Goal: Task Accomplishment & Management: Manage account settings

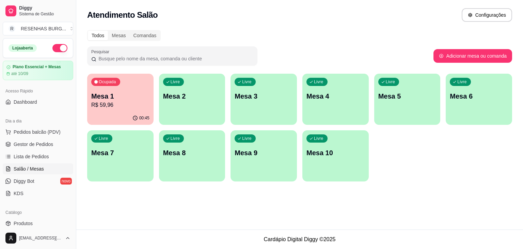
click at [122, 103] on p "R$ 59,96" at bounding box center [120, 105] width 58 height 8
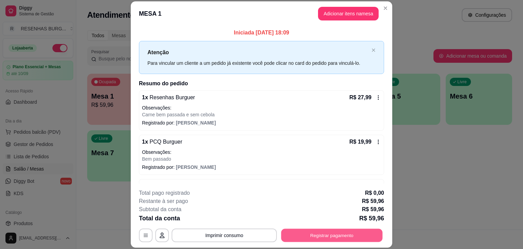
click at [322, 237] on button "Registrar pagamento" at bounding box center [332, 235] width 102 height 13
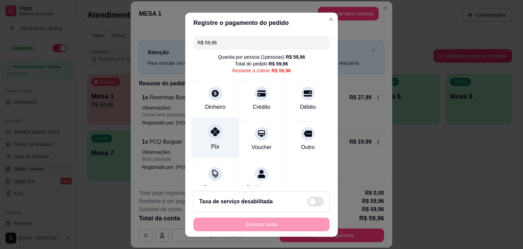
click at [207, 138] on div "Pix" at bounding box center [216, 138] width 48 height 40
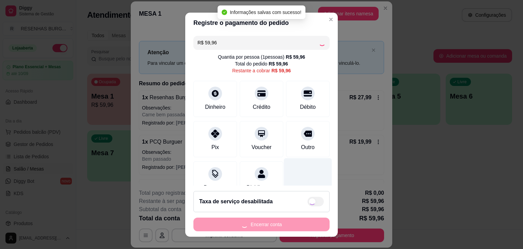
type input "R$ 0,00"
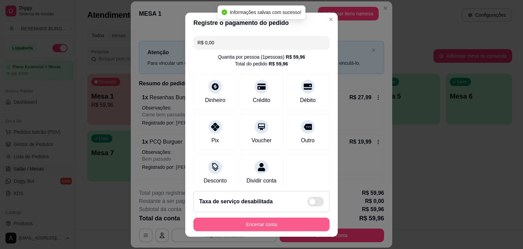
click at [289, 225] on button "Encerrar conta" at bounding box center [262, 224] width 136 height 14
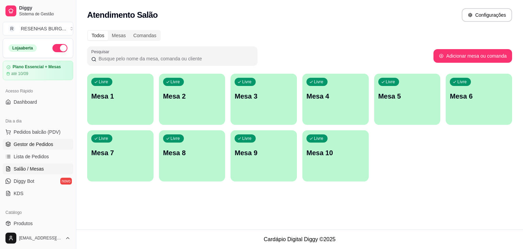
click at [29, 145] on span "Gestor de Pedidos" at bounding box center [34, 144] width 40 height 7
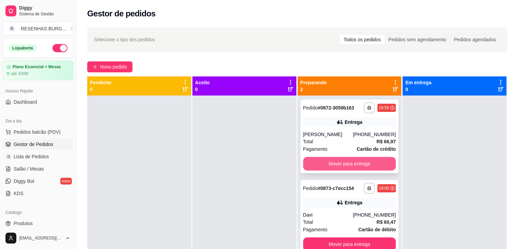
click at [352, 164] on button "Mover para entrega" at bounding box center [349, 164] width 93 height 14
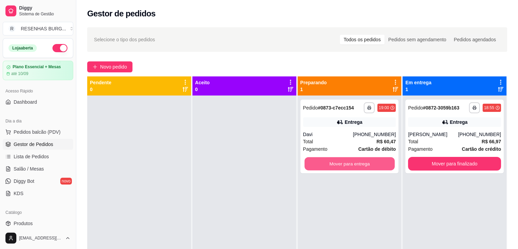
click at [352, 164] on button "Mover para entrega" at bounding box center [350, 163] width 90 height 13
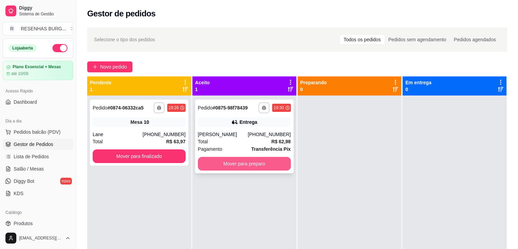
click at [267, 162] on button "Mover para preparo" at bounding box center [244, 164] width 93 height 14
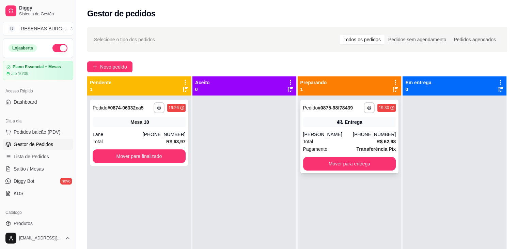
click at [348, 131] on div "[PERSON_NAME]" at bounding box center [328, 134] width 50 height 7
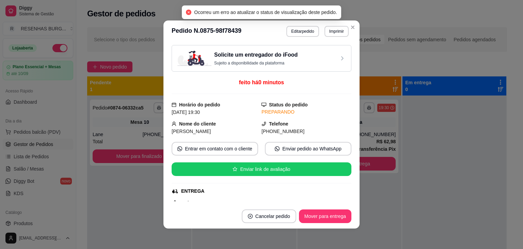
scroll to position [68, 0]
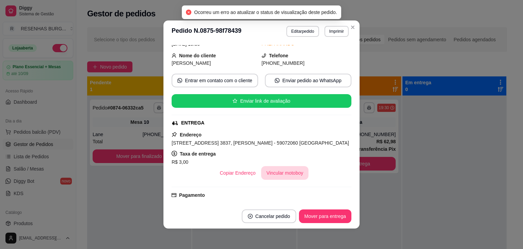
click at [288, 172] on button "Vincular motoboy" at bounding box center [285, 173] width 48 height 14
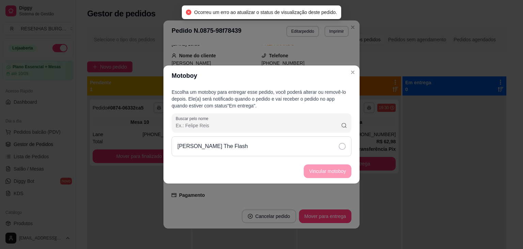
click at [347, 145] on div "[PERSON_NAME] The Flash" at bounding box center [262, 146] width 180 height 20
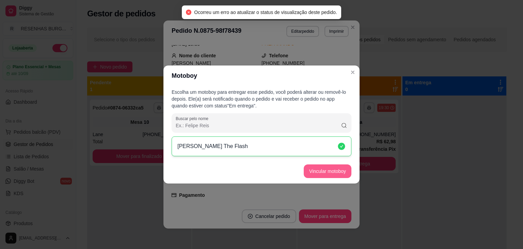
click at [333, 172] on button "Vincular motoboy" at bounding box center [328, 171] width 48 height 14
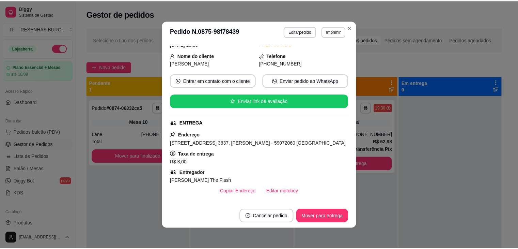
scroll to position [35, 0]
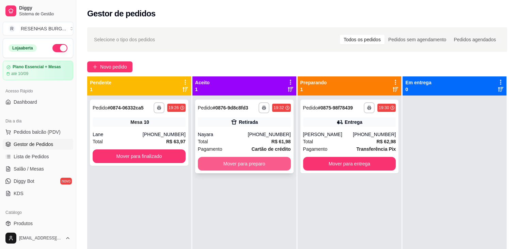
click at [233, 163] on button "Mover para preparo" at bounding box center [244, 164] width 93 height 14
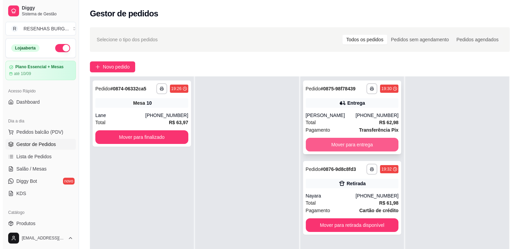
scroll to position [0, 0]
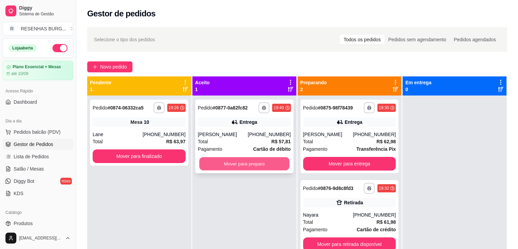
click at [244, 164] on button "Mover para preparo" at bounding box center [244, 163] width 90 height 13
click at [263, 168] on button "Mover para preparo" at bounding box center [244, 163] width 90 height 13
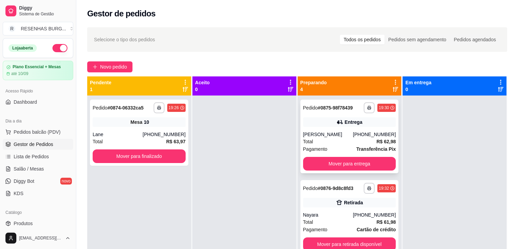
click at [330, 129] on div "**********" at bounding box center [350, 137] width 98 height 74
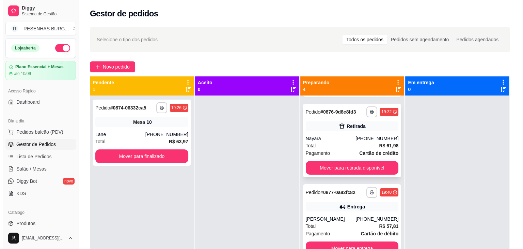
scroll to position [80, 0]
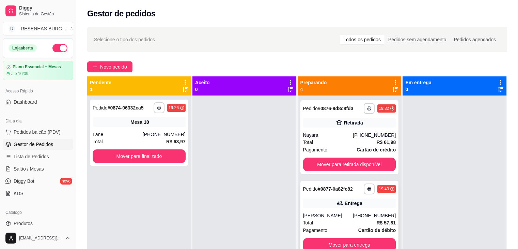
click at [320, 207] on div "Entrega" at bounding box center [349, 203] width 93 height 10
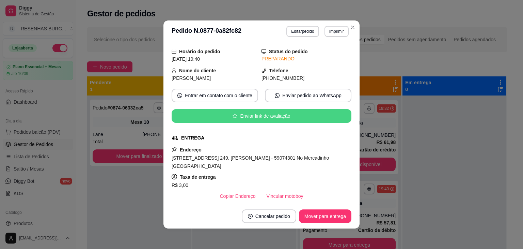
scroll to position [102, 0]
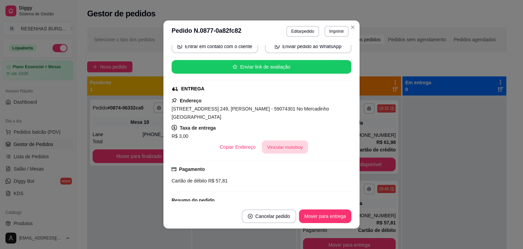
click at [288, 140] on button "Vincular motoboy" at bounding box center [285, 146] width 46 height 13
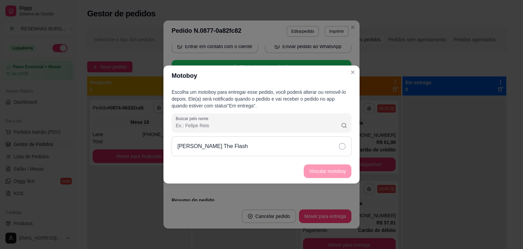
click at [320, 147] on div "[PERSON_NAME] The Flash" at bounding box center [262, 146] width 180 height 20
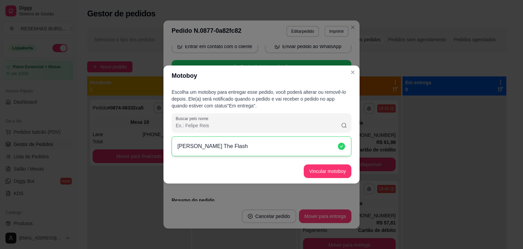
click at [324, 164] on button "Vincular motoboy" at bounding box center [328, 171] width 48 height 14
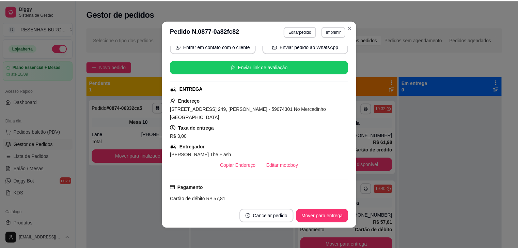
scroll to position [136, 0]
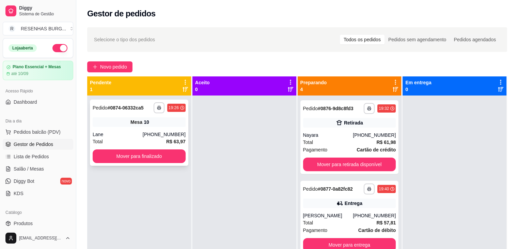
click at [179, 158] on button "Mover para finalizado" at bounding box center [139, 156] width 93 height 14
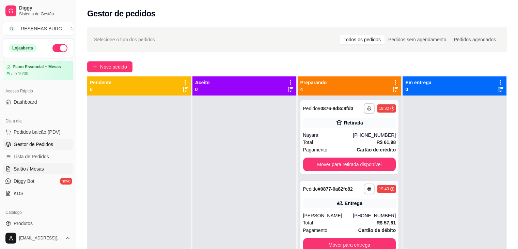
click at [33, 171] on span "Salão / Mesas" at bounding box center [29, 168] width 30 height 7
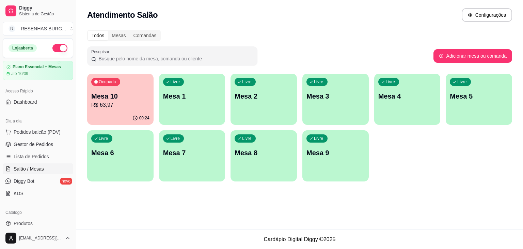
click at [106, 91] on div "Ocupada Mesa 10 R$ 63,97" at bounding box center [120, 93] width 66 height 38
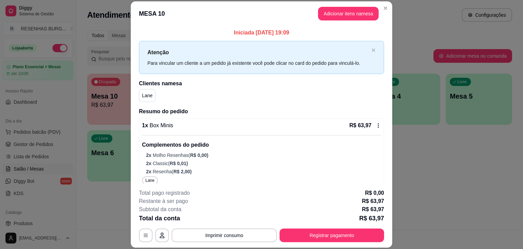
click at [301, 231] on button "Registrar pagamento" at bounding box center [332, 235] width 105 height 14
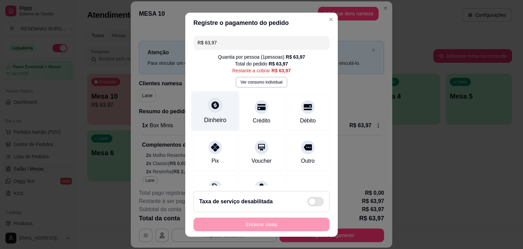
click at [211, 102] on div at bounding box center [215, 104] width 15 height 15
type input "R$ 0,00"
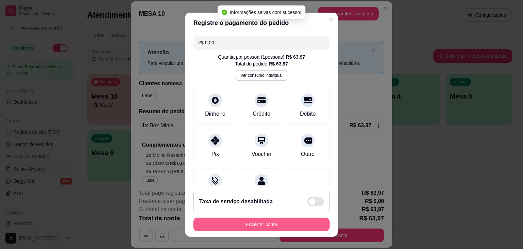
click at [293, 221] on button "Encerrar conta" at bounding box center [262, 224] width 136 height 14
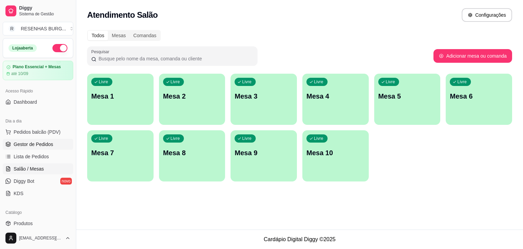
click at [64, 141] on link "Gestor de Pedidos" at bounding box center [38, 144] width 71 height 11
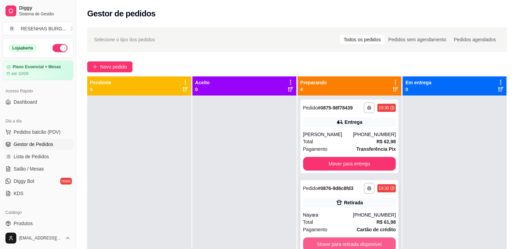
click at [319, 239] on button "Mover para retirada disponível" at bounding box center [349, 244] width 93 height 14
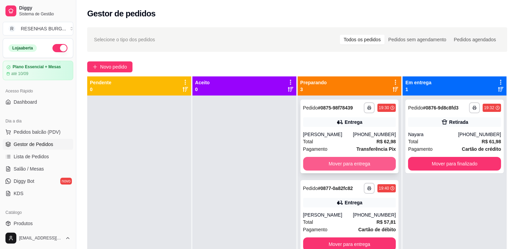
click at [351, 162] on button "Mover para entrega" at bounding box center [349, 164] width 93 height 14
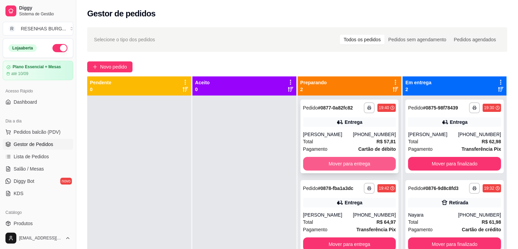
click at [351, 164] on button "Mover para entrega" at bounding box center [349, 164] width 93 height 14
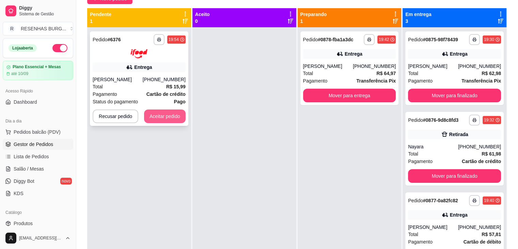
click at [181, 120] on div "**********" at bounding box center [139, 151] width 104 height 249
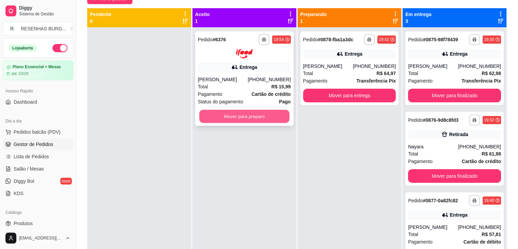
click at [234, 116] on button "Mover para preparo" at bounding box center [244, 115] width 90 height 13
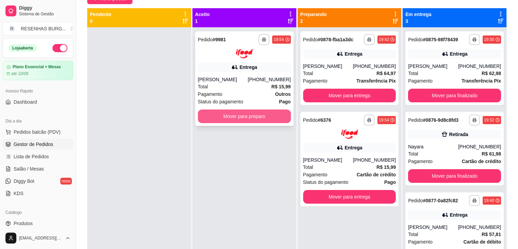
click at [230, 117] on button "Mover para preparo" at bounding box center [244, 116] width 93 height 14
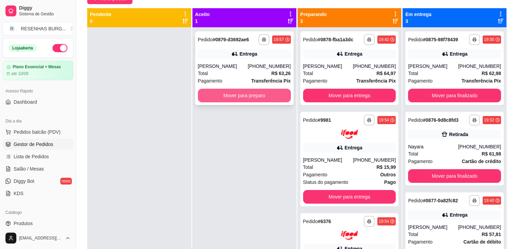
click at [262, 98] on button "Mover para preparo" at bounding box center [244, 96] width 93 height 14
click at [242, 97] on button "Mover para preparo" at bounding box center [244, 96] width 93 height 14
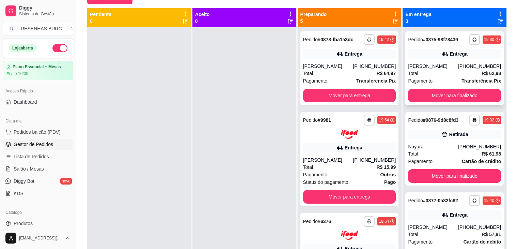
click at [455, 67] on div "[PERSON_NAME]" at bounding box center [433, 66] width 50 height 7
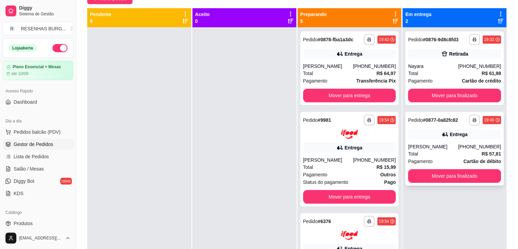
click at [472, 149] on div "[PHONE_NUMBER]" at bounding box center [479, 146] width 43 height 7
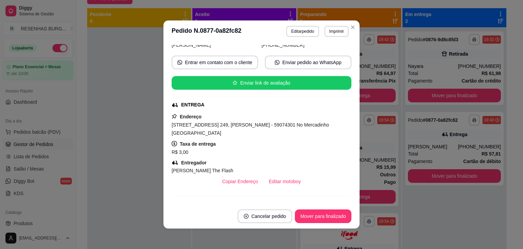
scroll to position [102, 0]
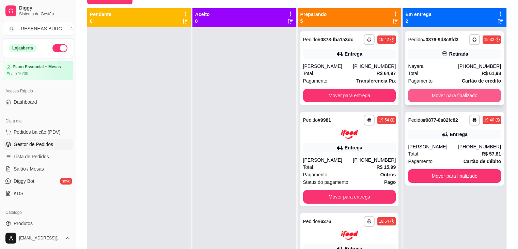
click at [446, 91] on button "Mover para finalizado" at bounding box center [454, 96] width 93 height 14
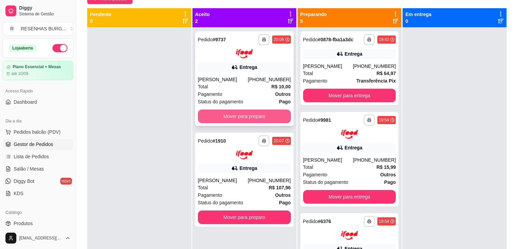
click at [265, 113] on button "Mover para preparo" at bounding box center [244, 116] width 93 height 14
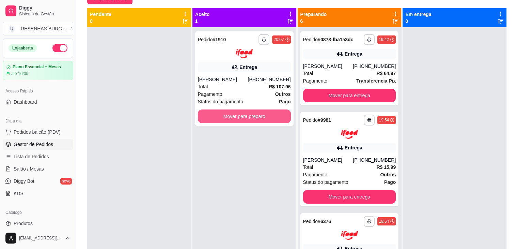
click at [265, 113] on button "Mover para preparo" at bounding box center [244, 116] width 93 height 14
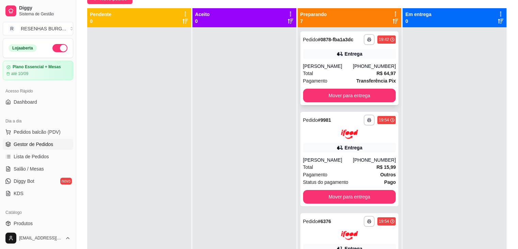
click at [366, 59] on div "**********" at bounding box center [350, 68] width 98 height 74
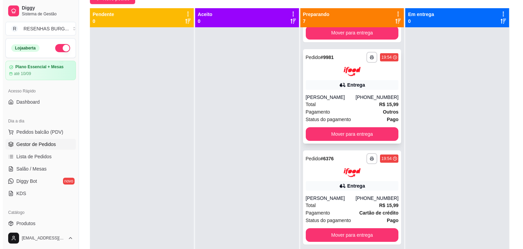
scroll to position [68, 0]
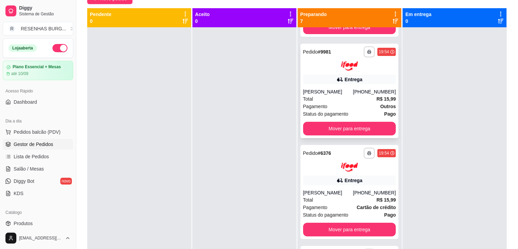
click at [321, 100] on div "Total R$ 15,99" at bounding box center [349, 98] width 93 height 7
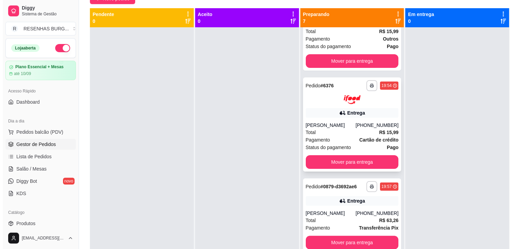
scroll to position [136, 0]
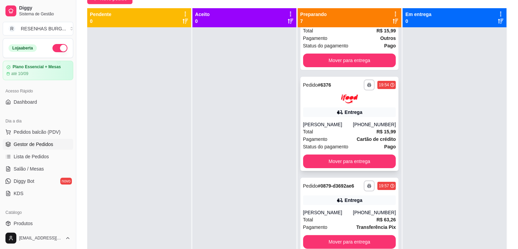
click at [339, 120] on div "**********" at bounding box center [350, 124] width 98 height 94
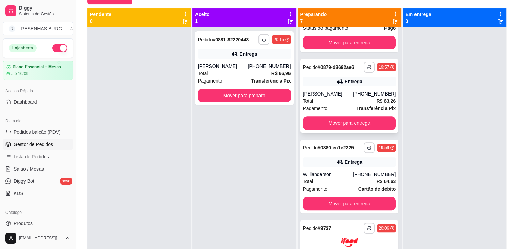
scroll to position [273, 0]
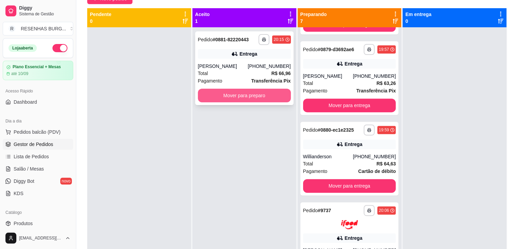
click at [219, 99] on button "Mover para preparo" at bounding box center [244, 96] width 93 height 14
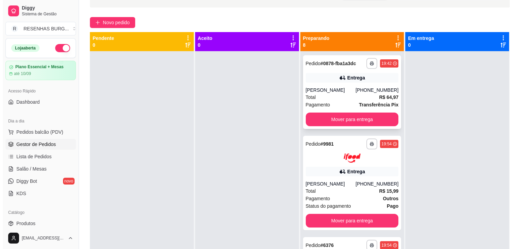
scroll to position [34, 0]
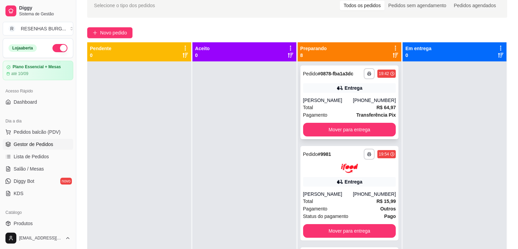
click at [332, 99] on div "[PERSON_NAME]" at bounding box center [328, 100] width 50 height 7
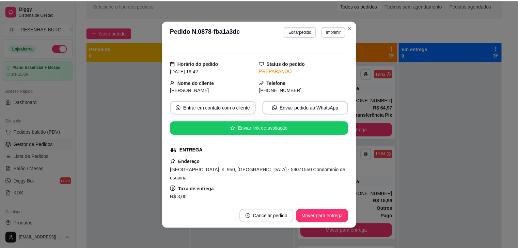
scroll to position [68, 0]
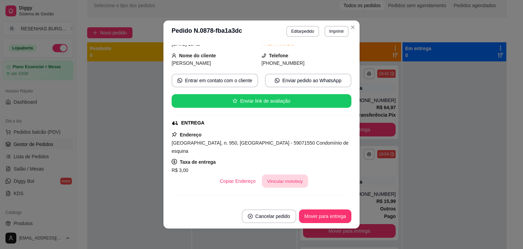
click at [279, 183] on button "Vincular motoboy" at bounding box center [285, 180] width 46 height 13
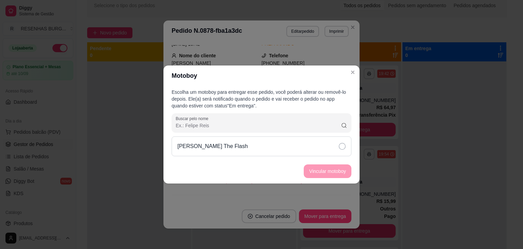
click at [342, 150] on div "[PERSON_NAME] The Flash" at bounding box center [262, 146] width 180 height 20
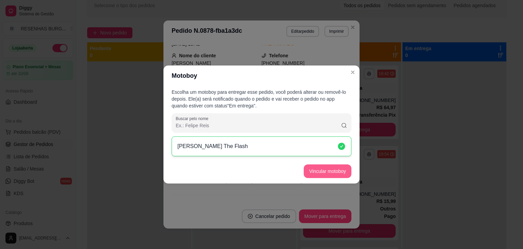
click at [339, 169] on button "Vincular motoboy" at bounding box center [328, 171] width 48 height 14
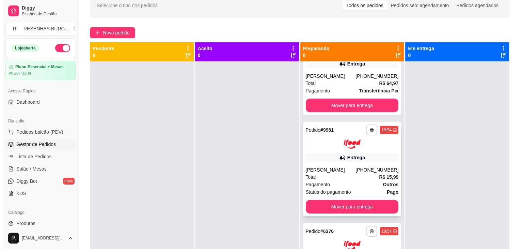
scroll to position [34, 0]
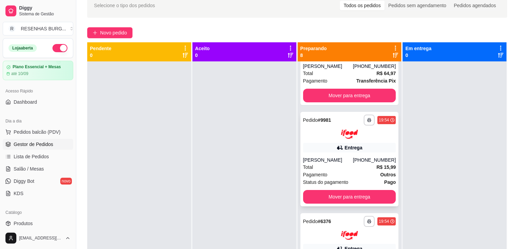
click at [353, 163] on div "Total R$ 15,99" at bounding box center [349, 166] width 93 height 7
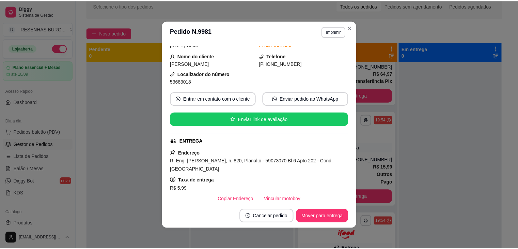
scroll to position [68, 0]
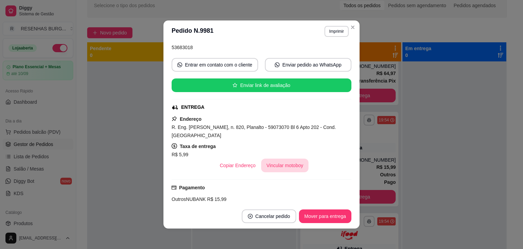
click at [291, 166] on button "Vincular motoboy" at bounding box center [285, 165] width 48 height 14
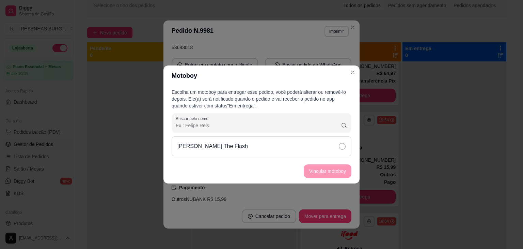
click at [342, 148] on icon at bounding box center [342, 146] width 7 height 7
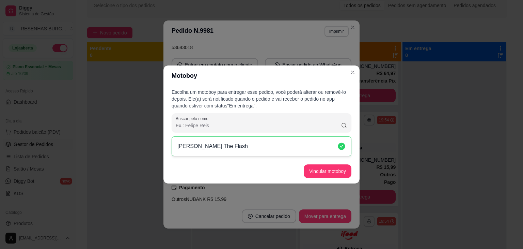
click at [337, 168] on button "Vincular motoboy" at bounding box center [328, 171] width 48 height 14
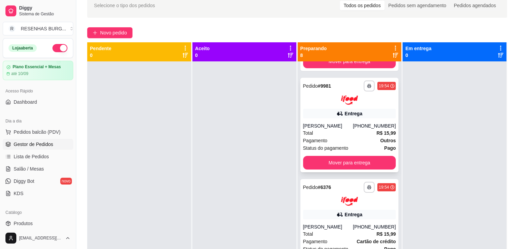
click at [332, 130] on div "Total R$ 15,99" at bounding box center [349, 132] width 93 height 7
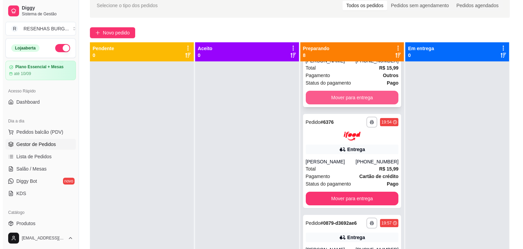
scroll to position [136, 0]
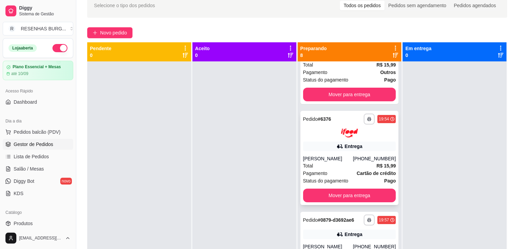
click at [345, 162] on div "[PERSON_NAME]" at bounding box center [328, 158] width 50 height 7
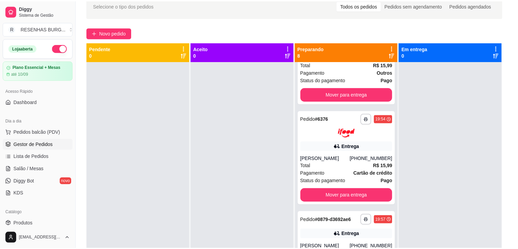
scroll to position [68, 0]
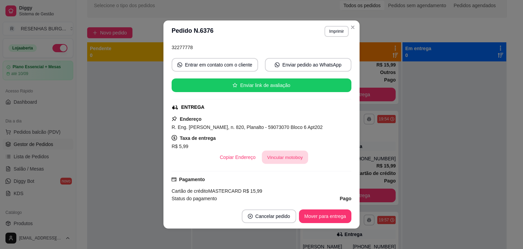
click at [293, 155] on button "Vincular motoboy" at bounding box center [285, 157] width 46 height 13
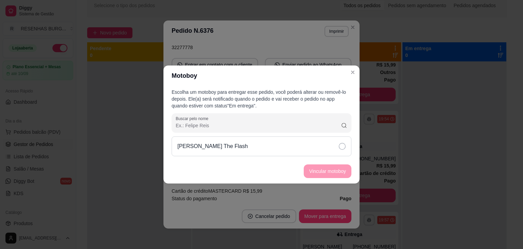
click at [335, 144] on div "[PERSON_NAME] The Flash" at bounding box center [262, 146] width 180 height 20
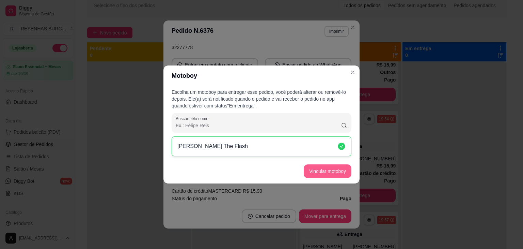
click at [336, 168] on button "Vincular motoboy" at bounding box center [328, 171] width 48 height 14
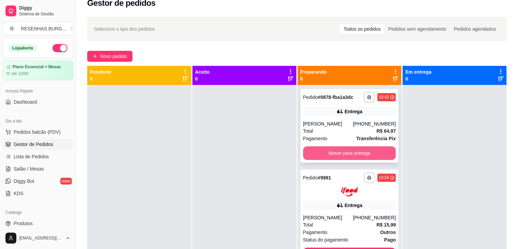
scroll to position [0, 0]
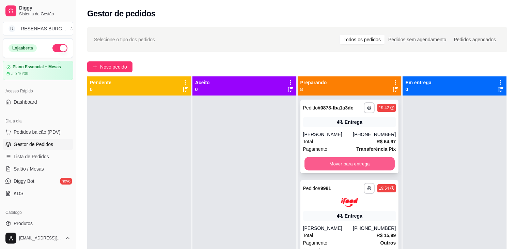
click at [355, 160] on button "Mover para entrega" at bounding box center [350, 163] width 90 height 13
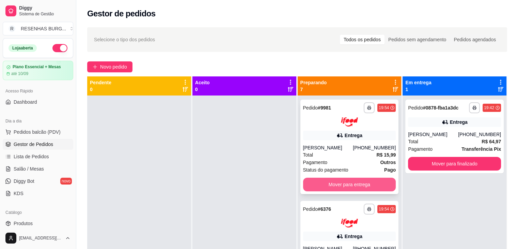
click at [347, 184] on button "Mover para entrega" at bounding box center [349, 185] width 93 height 14
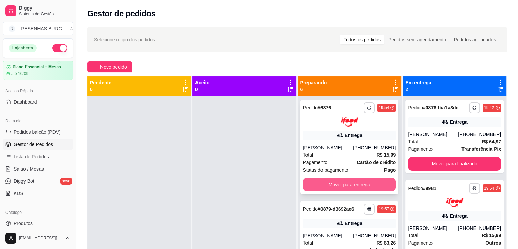
click at [349, 184] on button "Mover para entrega" at bounding box center [349, 185] width 93 height 14
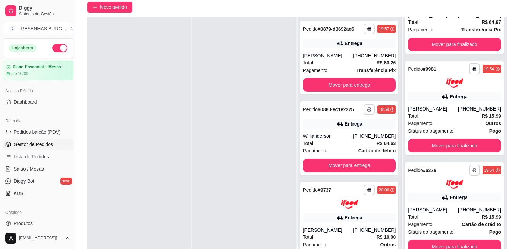
scroll to position [68, 0]
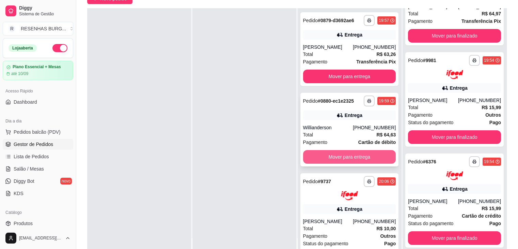
click at [350, 156] on button "Mover para entrega" at bounding box center [349, 157] width 93 height 14
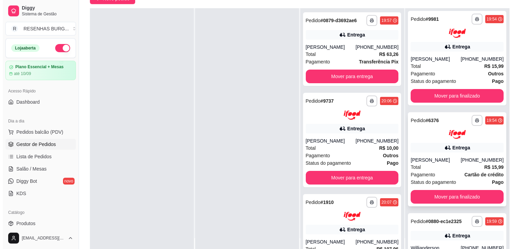
scroll to position [121, 0]
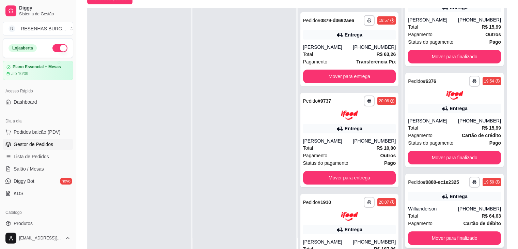
click at [427, 195] on div "Entrega" at bounding box center [454, 197] width 93 height 10
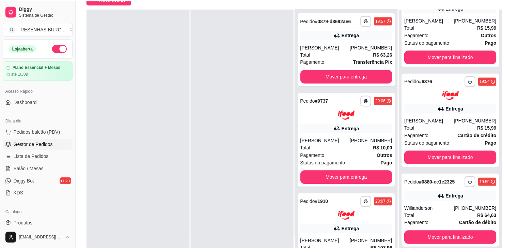
scroll to position [102, 0]
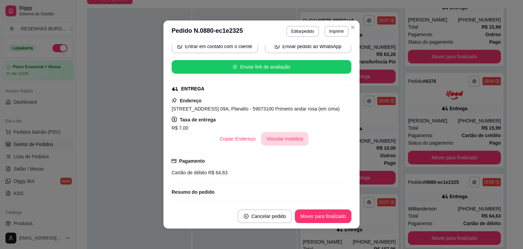
click at [285, 141] on button "Vincular motoboy" at bounding box center [285, 139] width 48 height 14
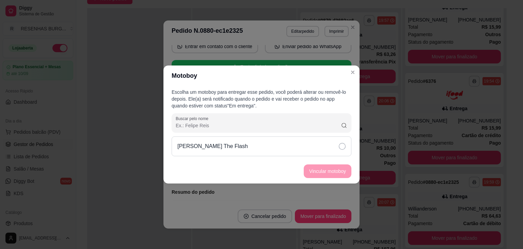
click at [331, 143] on div "[PERSON_NAME] The Flash" at bounding box center [262, 146] width 180 height 20
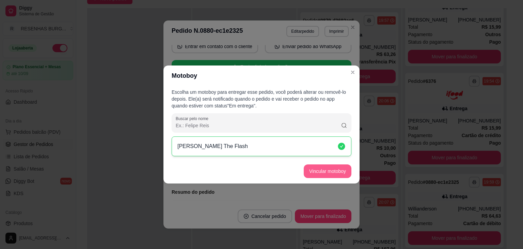
click at [342, 164] on button "Vincular motoboy" at bounding box center [328, 171] width 48 height 14
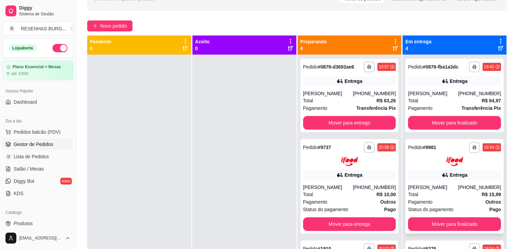
scroll to position [0, 0]
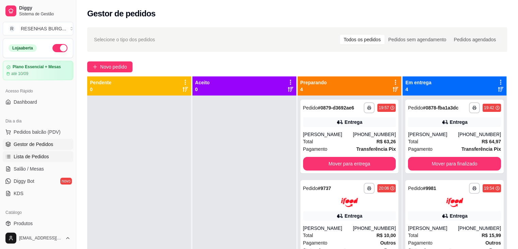
click at [39, 157] on span "Lista de Pedidos" at bounding box center [31, 156] width 35 height 7
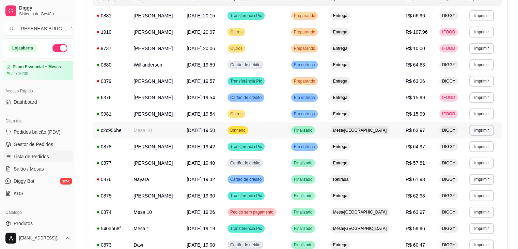
scroll to position [102, 0]
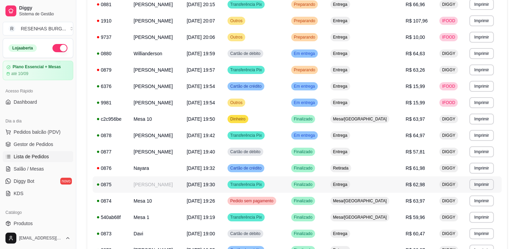
click at [179, 187] on td "[PERSON_NAME]" at bounding box center [156, 184] width 53 height 16
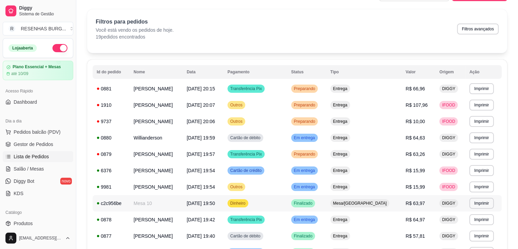
scroll to position [0, 0]
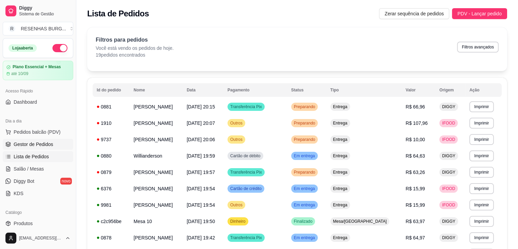
click at [45, 147] on span "Gestor de Pedidos" at bounding box center [34, 144] width 40 height 7
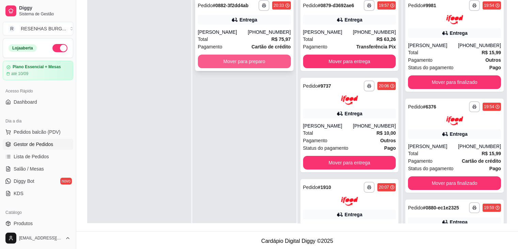
click at [225, 63] on button "Mover para preparo" at bounding box center [244, 62] width 93 height 14
click at [234, 63] on button "Mover para preparo" at bounding box center [244, 61] width 90 height 13
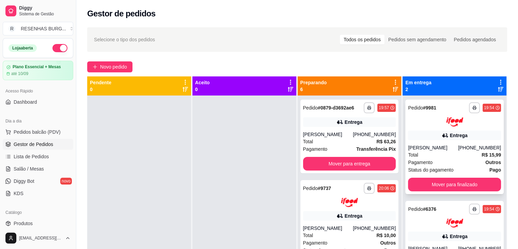
click at [481, 136] on div "Entrega" at bounding box center [454, 136] width 93 height 10
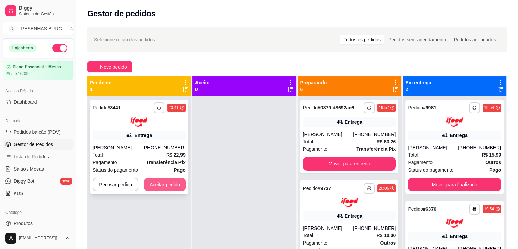
click at [161, 183] on button "Aceitar pedido" at bounding box center [165, 185] width 42 height 14
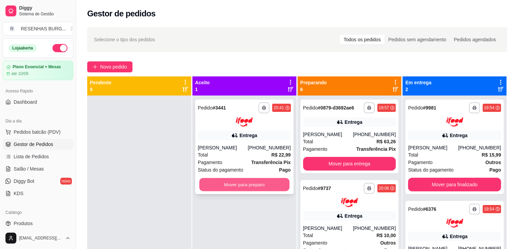
click at [236, 184] on button "Mover para preparo" at bounding box center [244, 184] width 90 height 13
click at [239, 185] on button "Mover para preparo" at bounding box center [244, 185] width 93 height 14
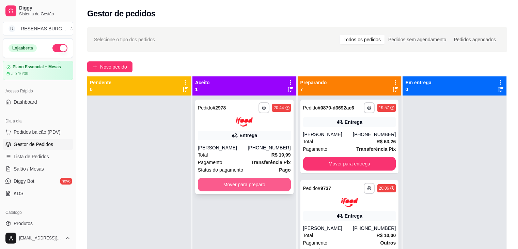
click at [243, 183] on button "Mover para preparo" at bounding box center [244, 185] width 93 height 14
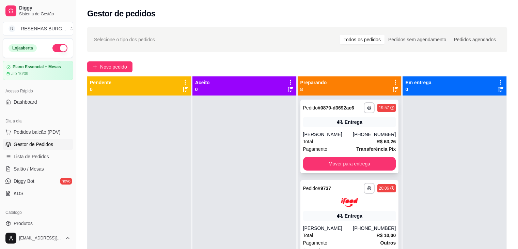
click at [341, 133] on div "[PERSON_NAME]" at bounding box center [328, 134] width 50 height 7
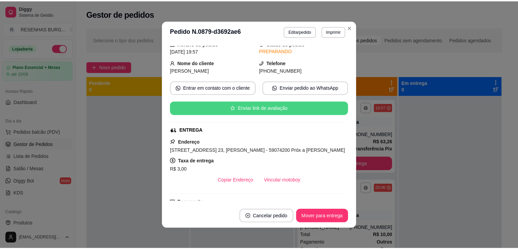
scroll to position [68, 0]
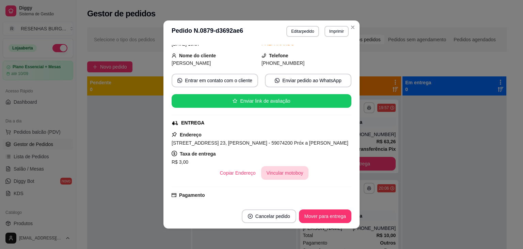
click at [276, 176] on button "Vincular motoboy" at bounding box center [285, 173] width 48 height 14
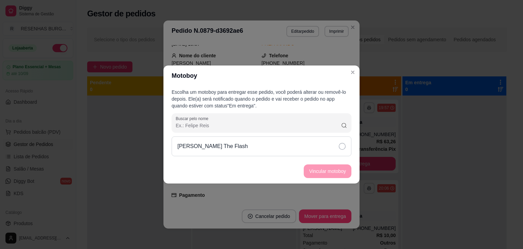
click at [329, 146] on div "[PERSON_NAME] The Flash" at bounding box center [262, 146] width 180 height 20
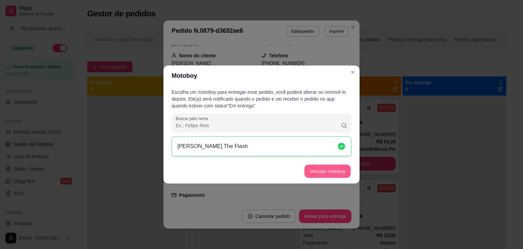
click at [330, 169] on button "Vincular motoboy" at bounding box center [328, 171] width 46 height 13
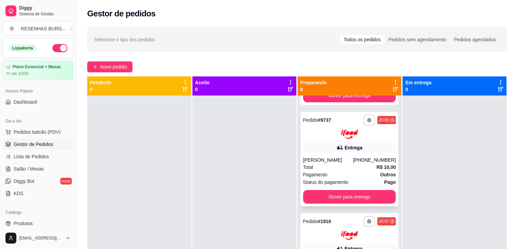
click at [331, 151] on div "Entrega" at bounding box center [349, 148] width 93 height 10
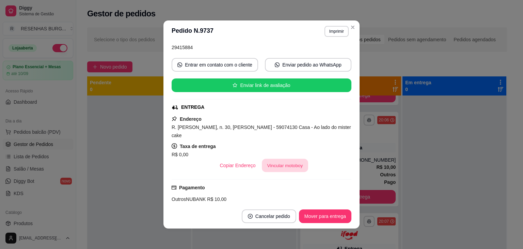
click at [293, 159] on button "Vincular motoboy" at bounding box center [285, 165] width 46 height 13
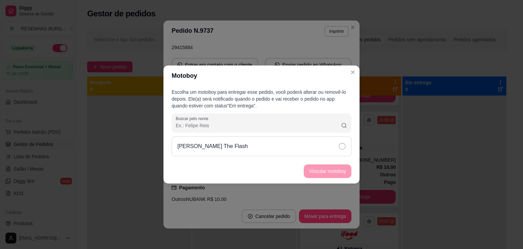
click at [331, 141] on div "[PERSON_NAME] The Flash" at bounding box center [262, 146] width 180 height 20
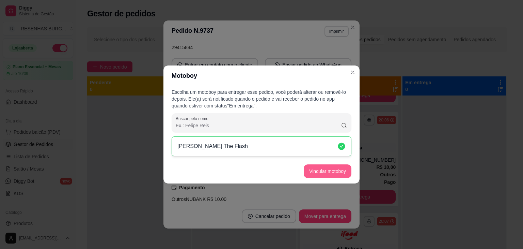
click at [321, 173] on button "Vincular motoboy" at bounding box center [328, 171] width 48 height 14
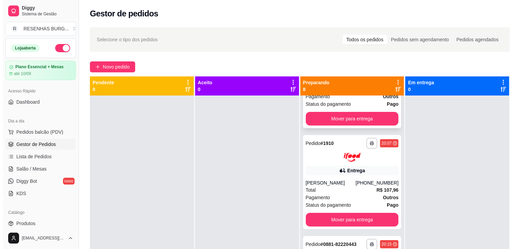
scroll to position [170, 0]
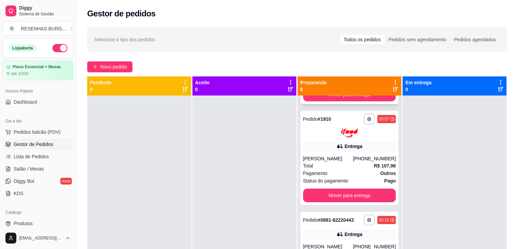
click at [317, 146] on div "Entrega" at bounding box center [349, 146] width 93 height 10
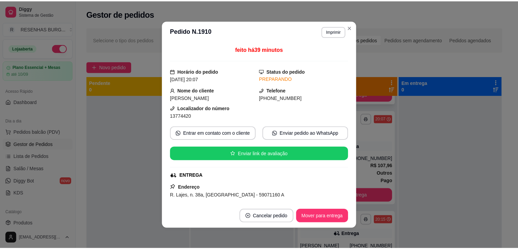
scroll to position [34, 0]
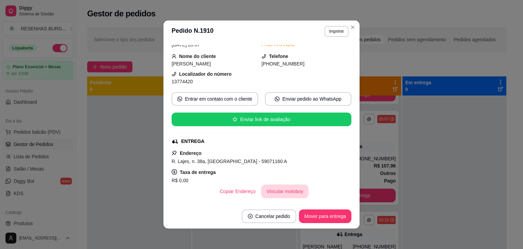
click at [280, 189] on button "Vincular motoboy" at bounding box center [285, 191] width 48 height 14
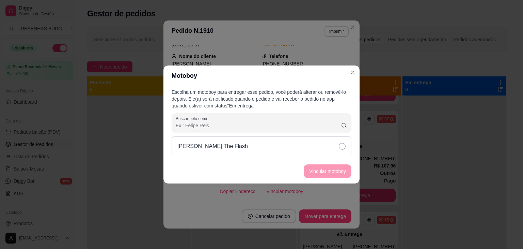
click at [331, 146] on div "[PERSON_NAME] The Flash" at bounding box center [262, 146] width 180 height 20
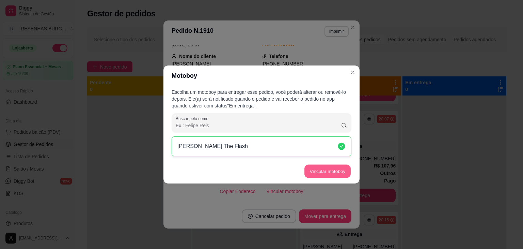
click at [332, 168] on button "Vincular motoboy" at bounding box center [328, 171] width 46 height 13
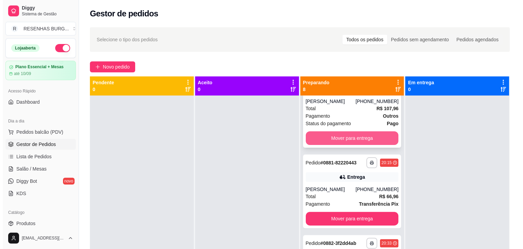
scroll to position [239, 0]
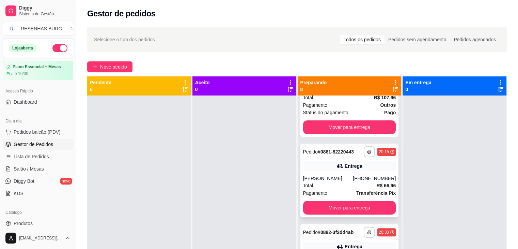
click at [327, 177] on div "[PERSON_NAME]" at bounding box center [328, 178] width 50 height 7
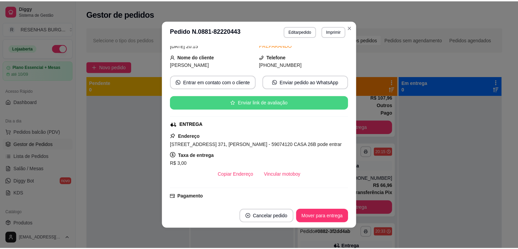
scroll to position [68, 0]
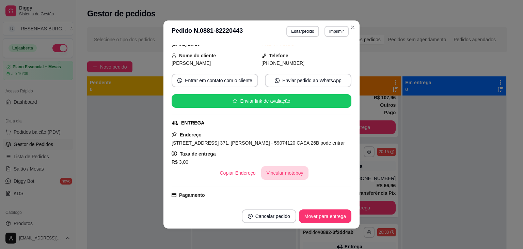
click at [289, 173] on button "Vincular motoboy" at bounding box center [285, 173] width 48 height 14
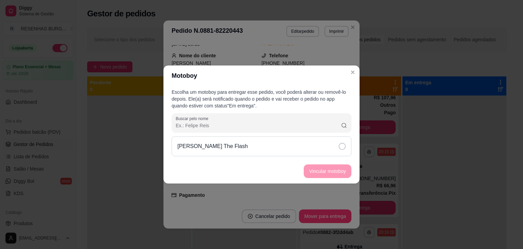
click at [334, 142] on div "[PERSON_NAME] The Flash" at bounding box center [262, 146] width 180 height 20
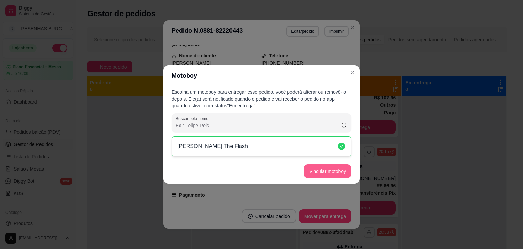
click at [331, 169] on button "Vincular motoboy" at bounding box center [328, 171] width 48 height 14
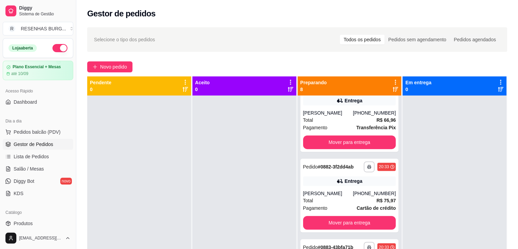
scroll to position [307, 0]
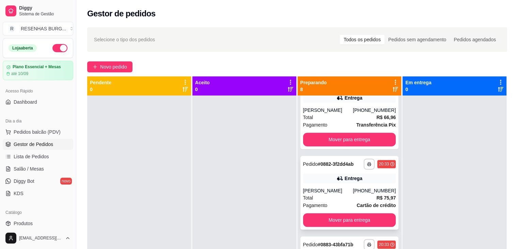
click at [336, 187] on div "[PERSON_NAME]" at bounding box center [328, 190] width 50 height 7
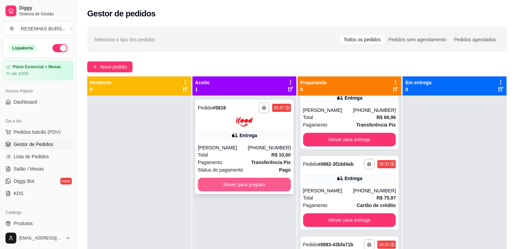
click at [236, 189] on button "Mover para preparo" at bounding box center [244, 185] width 93 height 14
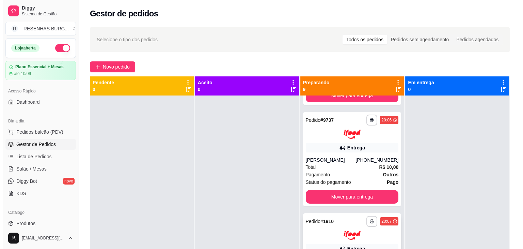
scroll to position [0, 0]
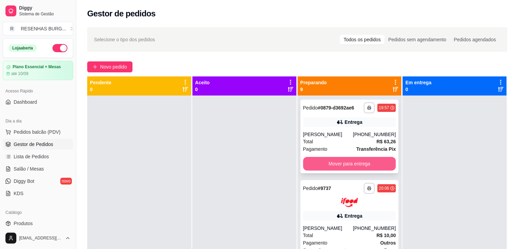
click at [362, 165] on button "Mover para entrega" at bounding box center [349, 164] width 93 height 14
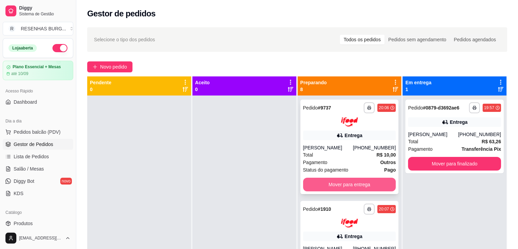
click at [339, 182] on button "Mover para entrega" at bounding box center [349, 185] width 93 height 14
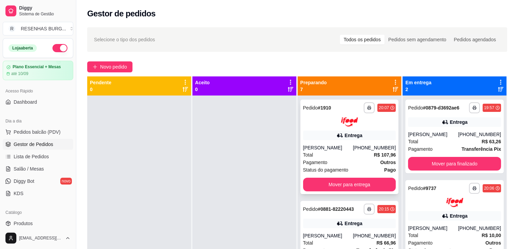
click at [343, 141] on div "**********" at bounding box center [350, 147] width 98 height 94
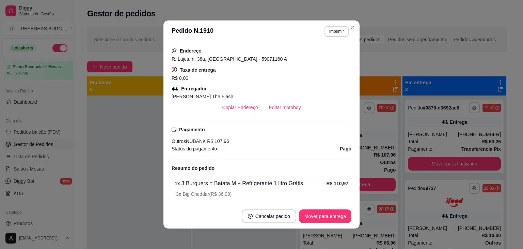
scroll to position [170, 0]
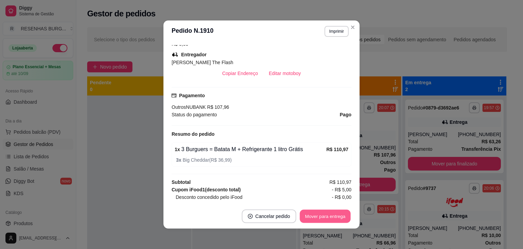
click at [317, 214] on button "Mover para entrega" at bounding box center [325, 216] width 51 height 13
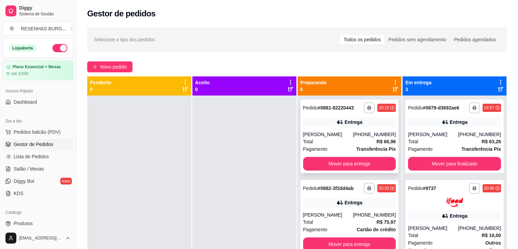
click at [343, 140] on div "Total R$ 66,96" at bounding box center [349, 141] width 93 height 7
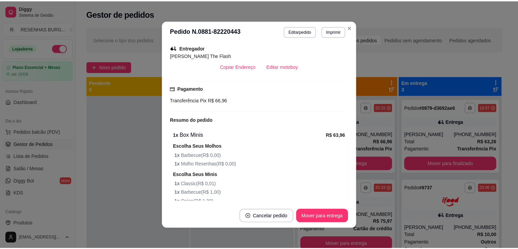
scroll to position [204, 0]
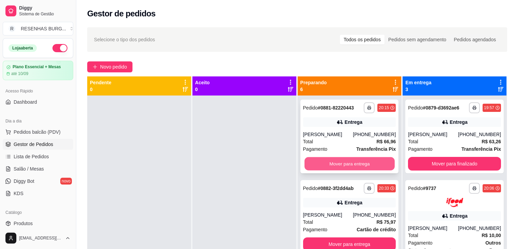
click at [339, 165] on button "Mover para entrega" at bounding box center [350, 163] width 90 height 13
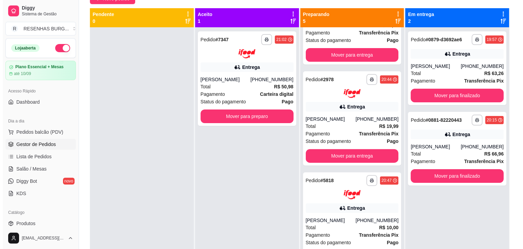
scroll to position [0, 0]
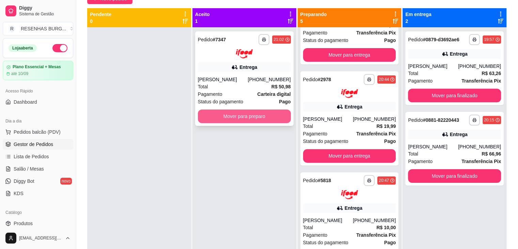
click at [229, 119] on button "Mover para preparo" at bounding box center [244, 116] width 93 height 14
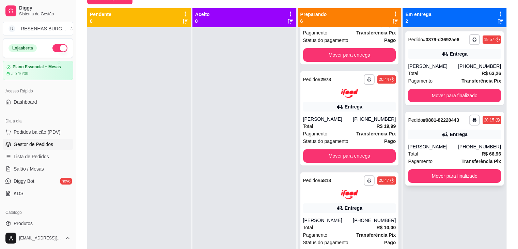
click at [423, 143] on div "[PERSON_NAME]" at bounding box center [433, 146] width 50 height 7
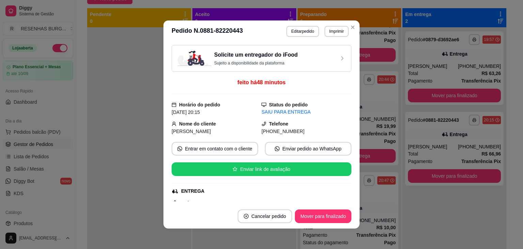
scroll to position [68, 0]
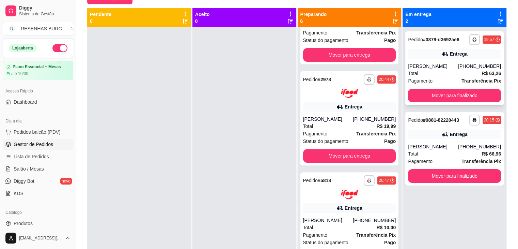
click at [416, 64] on div "[PERSON_NAME]" at bounding box center [433, 66] width 50 height 7
click at [444, 64] on div "[PERSON_NAME]" at bounding box center [433, 66] width 50 height 7
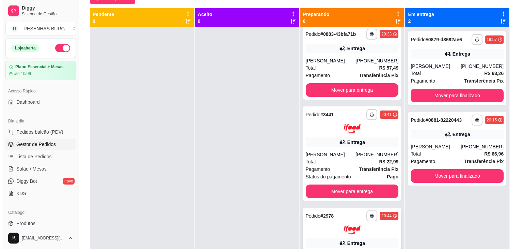
scroll to position [18, 0]
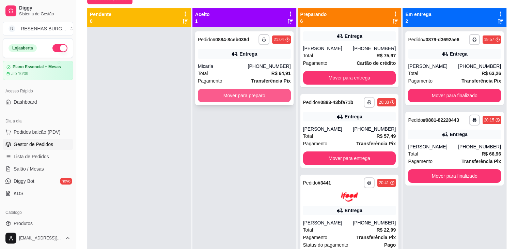
click at [239, 100] on button "Mover para preparo" at bounding box center [244, 96] width 93 height 14
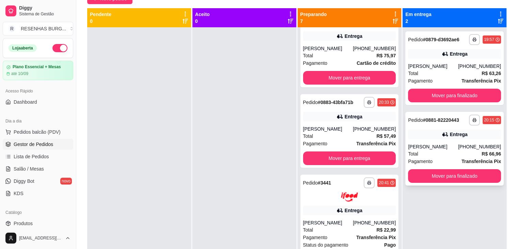
click at [471, 138] on div "Entrega" at bounding box center [454, 135] width 93 height 10
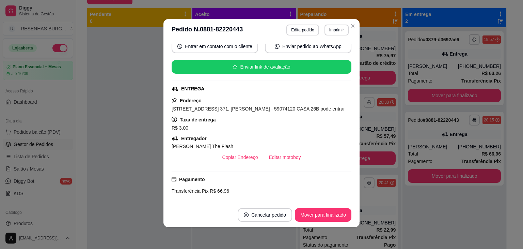
scroll to position [102, 0]
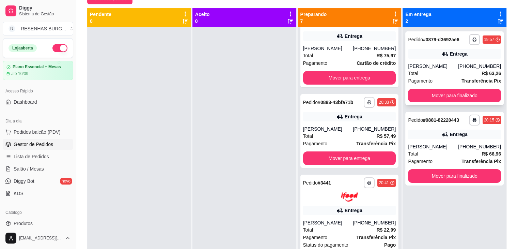
click at [424, 68] on div "[PERSON_NAME]" at bounding box center [433, 66] width 50 height 7
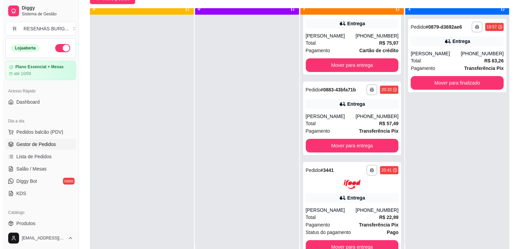
scroll to position [19, 0]
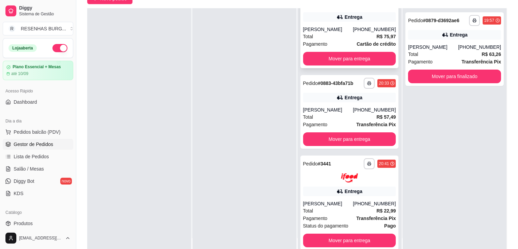
click at [345, 34] on div "Total R$ 75,97" at bounding box center [349, 36] width 93 height 7
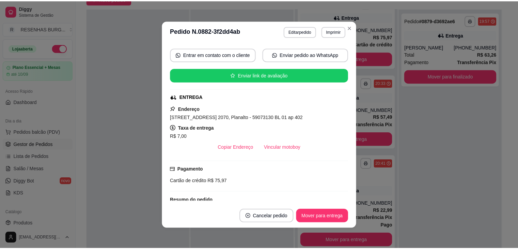
scroll to position [102, 0]
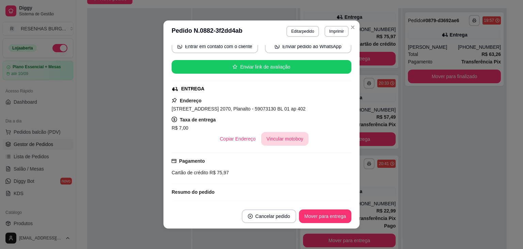
click at [268, 134] on button "Vincular motoboy" at bounding box center [285, 139] width 48 height 14
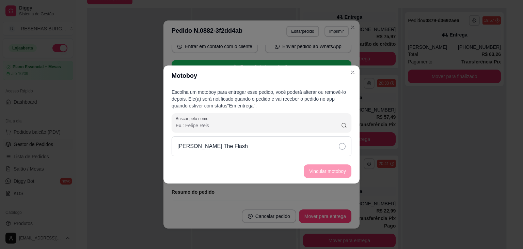
click at [343, 148] on icon at bounding box center [342, 146] width 7 height 7
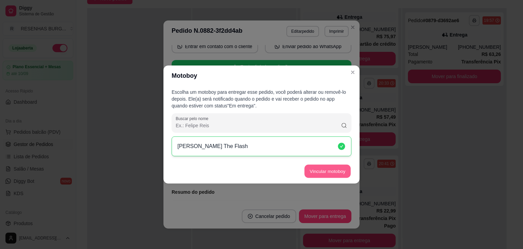
click at [338, 168] on button "Vincular motoboy" at bounding box center [328, 171] width 46 height 13
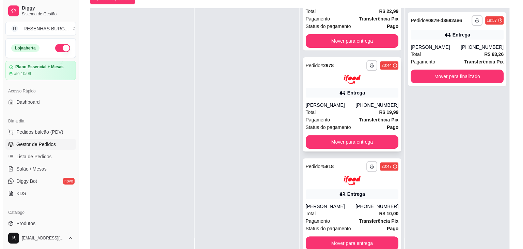
scroll to position [222, 0]
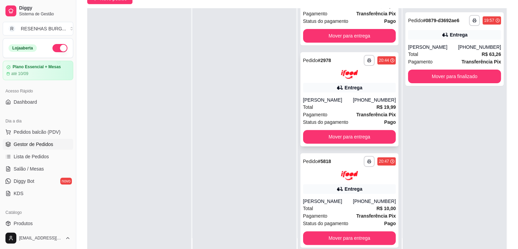
click at [333, 200] on div "[PERSON_NAME]" at bounding box center [328, 201] width 50 height 7
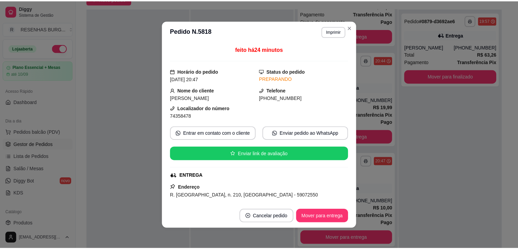
scroll to position [34, 0]
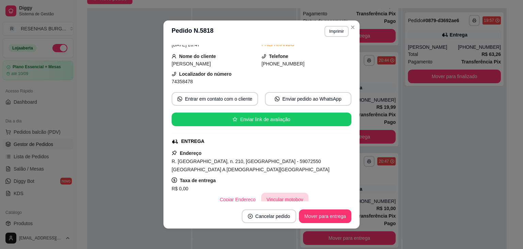
click at [287, 198] on button "Vincular motoboy" at bounding box center [285, 200] width 48 height 14
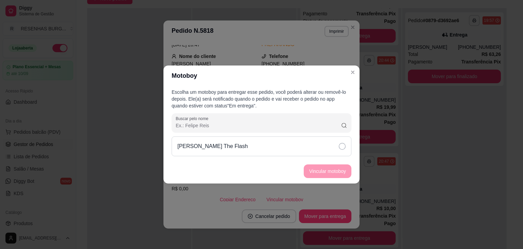
click at [341, 145] on icon at bounding box center [342, 146] width 7 height 7
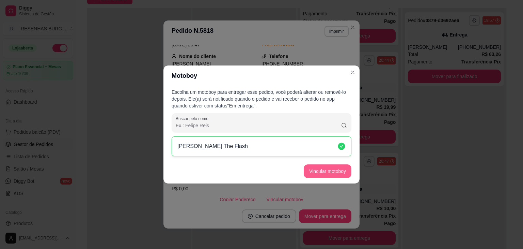
click at [338, 169] on button "Vincular motoboy" at bounding box center [328, 171] width 48 height 14
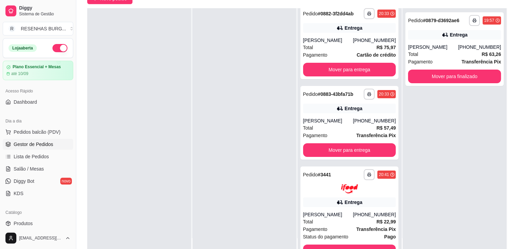
scroll to position [0, 0]
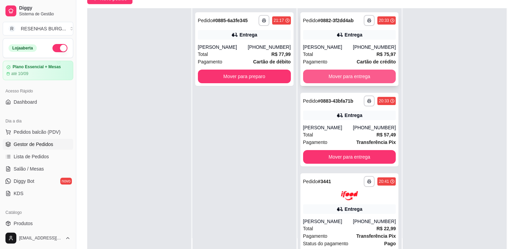
click at [349, 78] on button "Mover para entrega" at bounding box center [349, 77] width 93 height 14
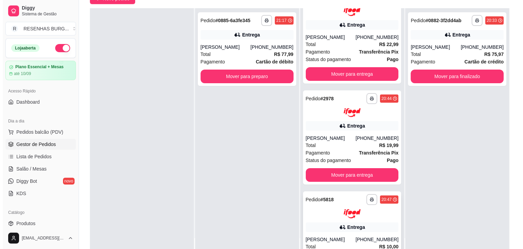
scroll to position [136, 0]
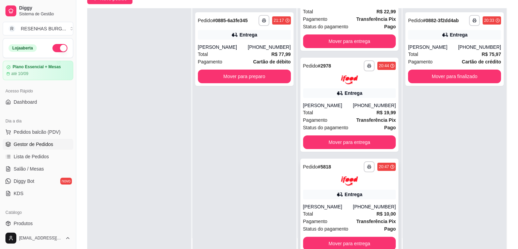
click at [323, 204] on div "[PERSON_NAME]" at bounding box center [328, 206] width 50 height 7
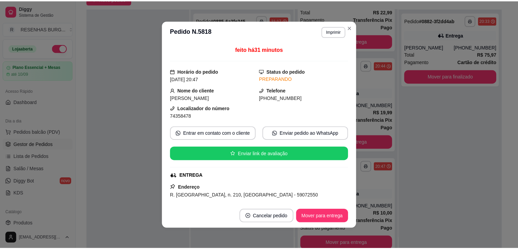
scroll to position [34, 0]
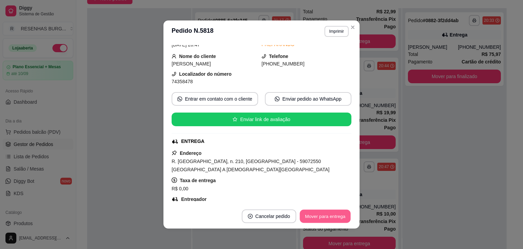
click at [312, 215] on button "Mover para entrega" at bounding box center [325, 216] width 51 height 13
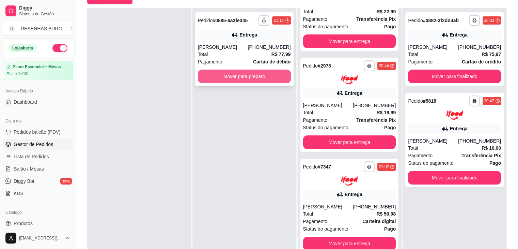
click at [214, 79] on button "Mover para preparo" at bounding box center [244, 77] width 93 height 14
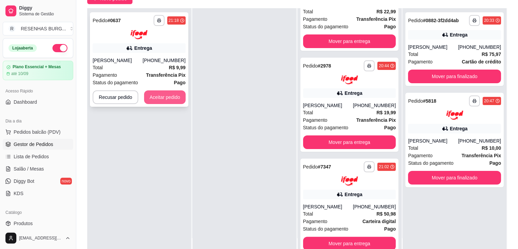
click at [175, 98] on button "Aceitar pedido" at bounding box center [165, 97] width 42 height 14
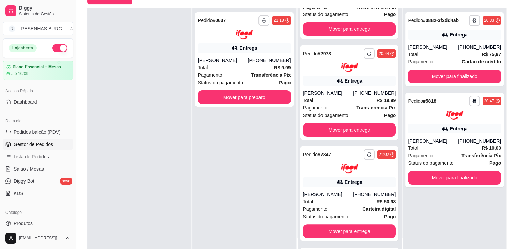
scroll to position [136, 0]
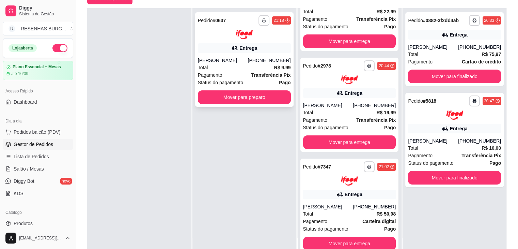
click at [256, 102] on button "Mover para preparo" at bounding box center [244, 97] width 93 height 14
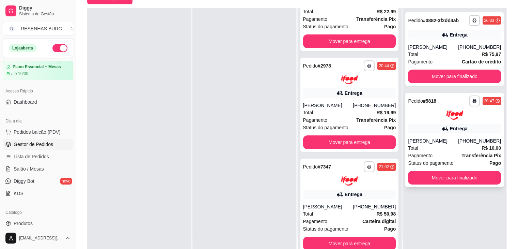
click at [467, 127] on div "Entrega" at bounding box center [454, 129] width 93 height 10
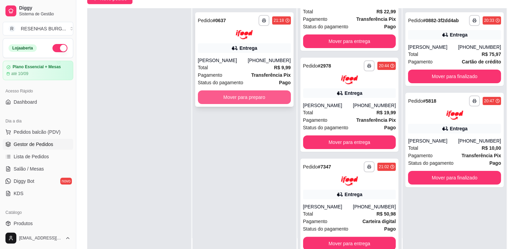
click at [254, 93] on button "Mover para preparo" at bounding box center [244, 97] width 93 height 14
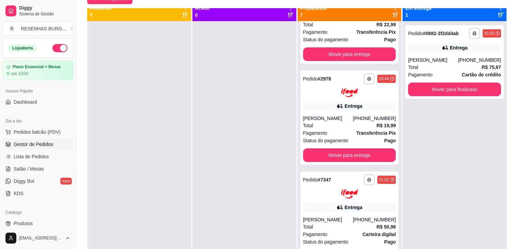
scroll to position [0, 0]
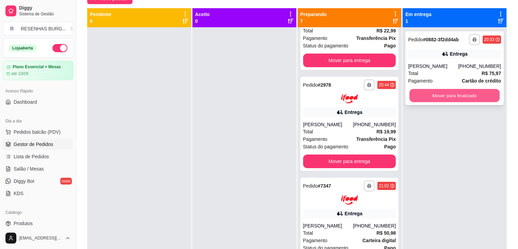
click at [450, 93] on button "Mover para finalizado" at bounding box center [455, 95] width 90 height 13
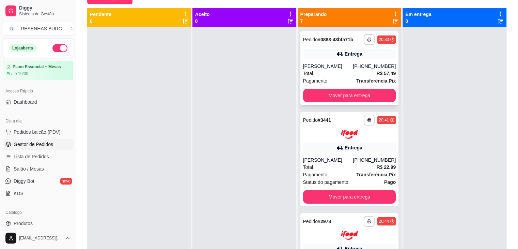
click at [341, 63] on div "[PERSON_NAME]" at bounding box center [328, 66] width 50 height 7
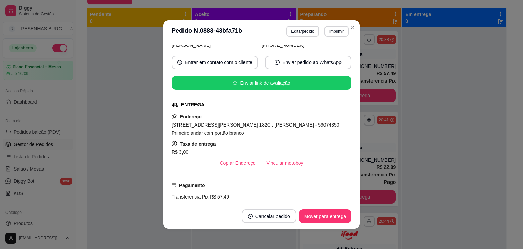
scroll to position [101, 0]
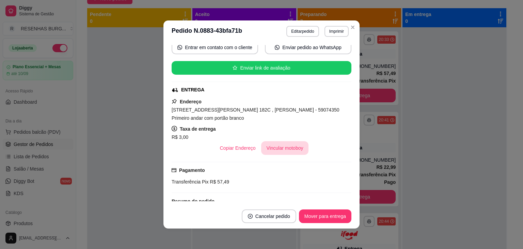
click at [287, 153] on button "Vincular motoboy" at bounding box center [285, 148] width 48 height 14
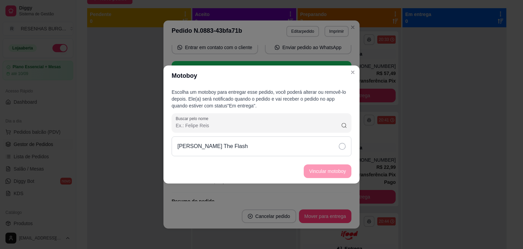
click at [340, 144] on icon at bounding box center [342, 146] width 7 height 7
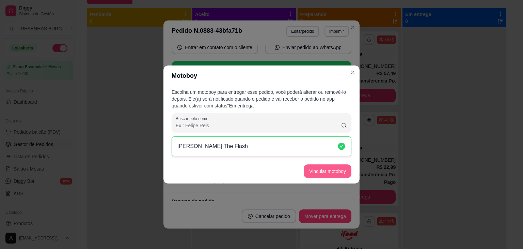
click at [342, 170] on button "Vincular motoboy" at bounding box center [328, 171] width 48 height 14
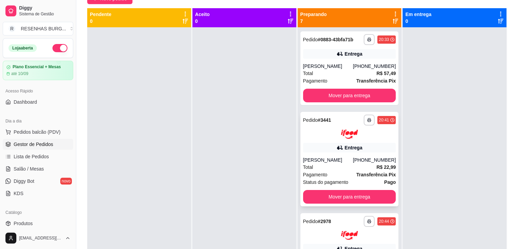
click at [328, 153] on div "**********" at bounding box center [350, 159] width 98 height 94
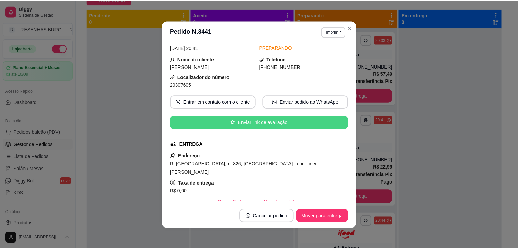
scroll to position [68, 0]
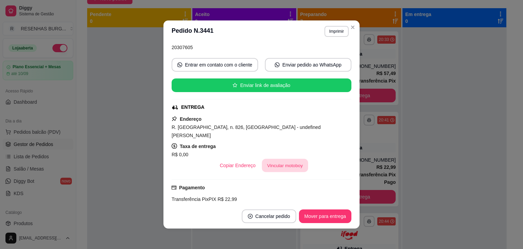
click at [279, 159] on button "Vincular motoboy" at bounding box center [285, 165] width 46 height 13
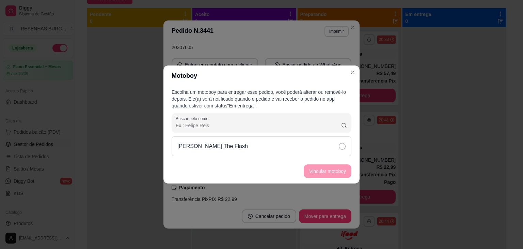
click at [338, 152] on div "[PERSON_NAME] The Flash" at bounding box center [262, 146] width 180 height 20
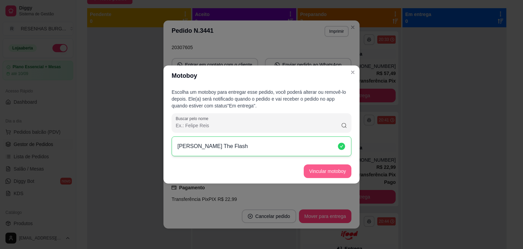
click at [342, 170] on button "Vincular motoboy" at bounding box center [328, 171] width 48 height 14
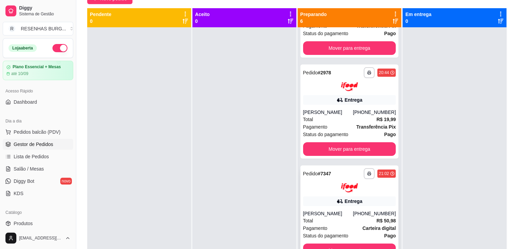
click at [320, 181] on div "**********" at bounding box center [349, 180] width 93 height 24
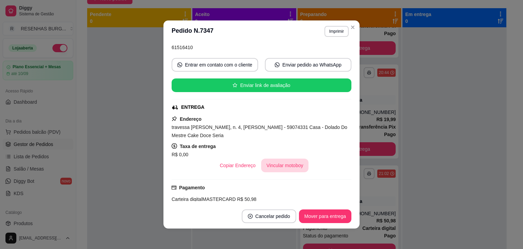
click at [285, 161] on button "Vincular motoboy" at bounding box center [285, 165] width 48 height 14
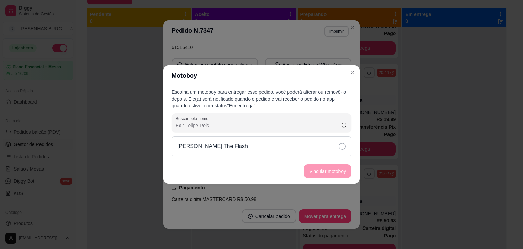
click at [340, 150] on div "[PERSON_NAME] The Flash" at bounding box center [262, 146] width 180 height 20
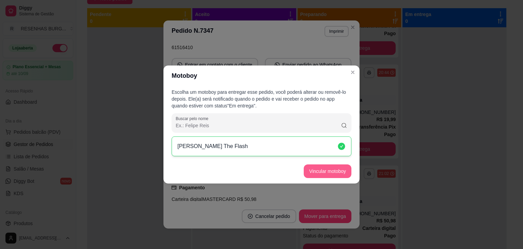
click at [333, 172] on button "Vincular motoboy" at bounding box center [328, 171] width 48 height 14
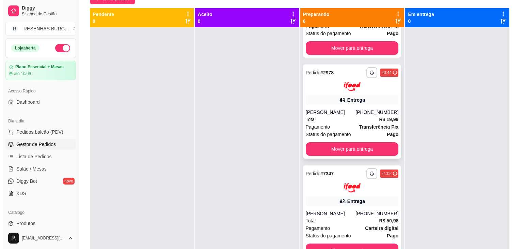
scroll to position [0, 0]
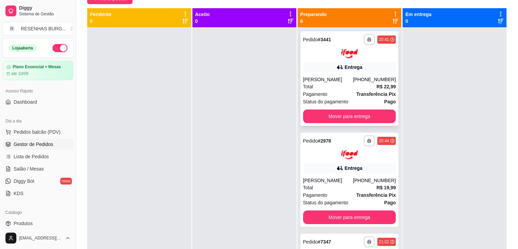
click at [337, 78] on div "[PERSON_NAME]" at bounding box center [328, 79] width 50 height 7
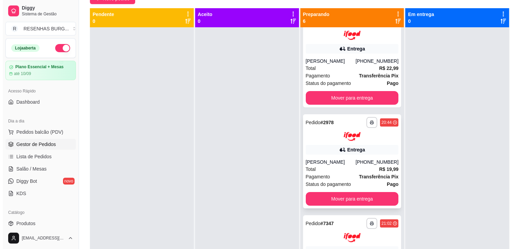
scroll to position [34, 0]
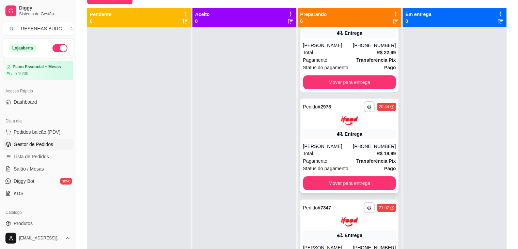
click at [354, 135] on div "Entrega" at bounding box center [354, 134] width 18 height 7
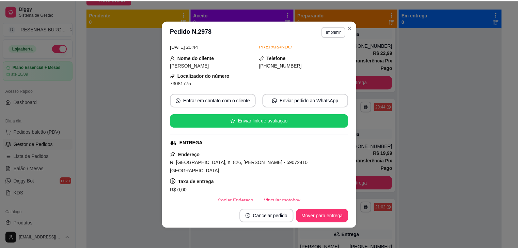
scroll to position [68, 0]
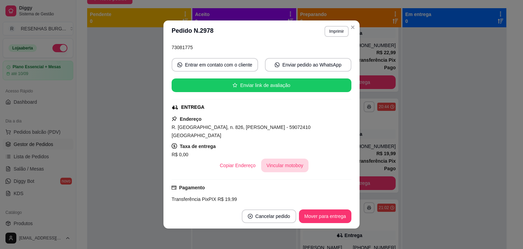
click at [290, 158] on button "Vincular motoboy" at bounding box center [285, 165] width 48 height 14
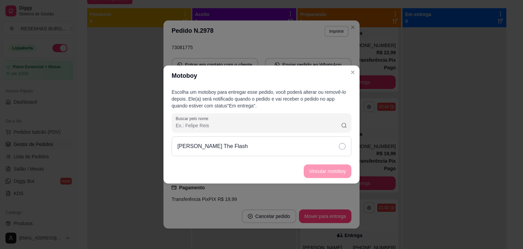
click at [317, 138] on div "[PERSON_NAME] The Flash" at bounding box center [262, 146] width 180 height 20
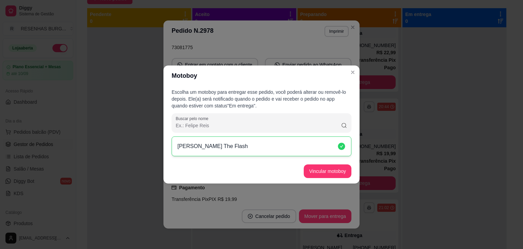
click at [330, 183] on footer "Vincular motoboy" at bounding box center [262, 171] width 196 height 25
click at [335, 164] on button "Vincular motoboy" at bounding box center [328, 171] width 48 height 14
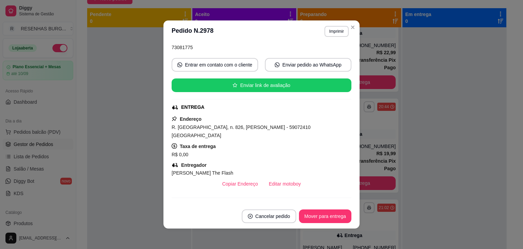
click at [354, 32] on header "**********" at bounding box center [262, 31] width 196 height 22
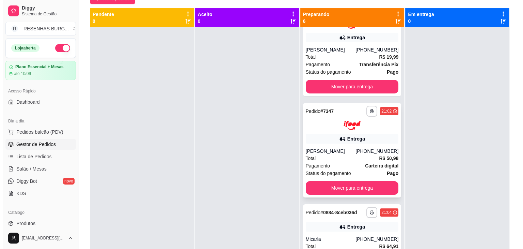
scroll to position [136, 0]
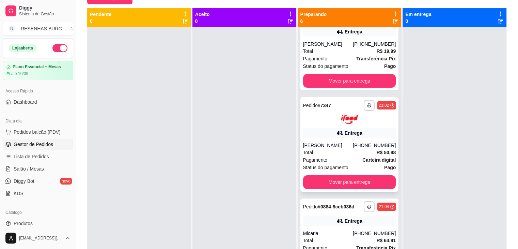
click at [352, 139] on div "**********" at bounding box center [350, 144] width 98 height 94
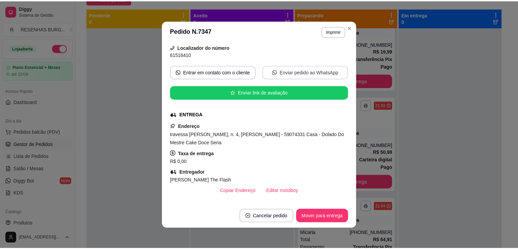
scroll to position [68, 0]
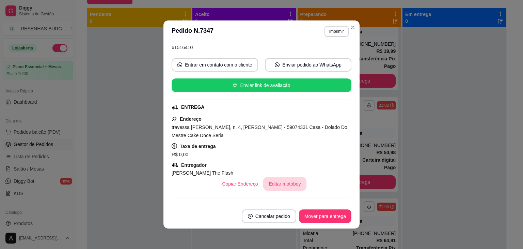
click at [272, 186] on button "Editar motoboy" at bounding box center [284, 184] width 43 height 14
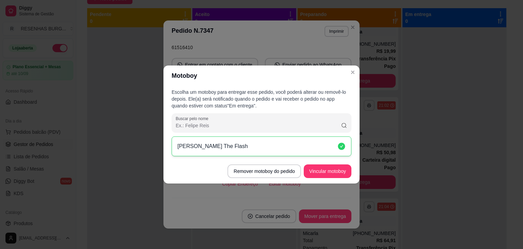
click at [349, 79] on header "Motoboy" at bounding box center [262, 75] width 196 height 20
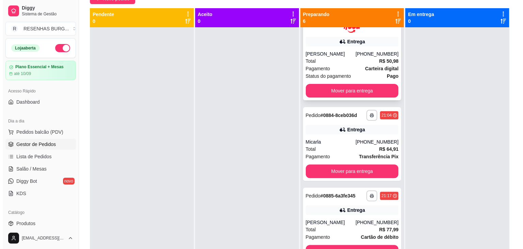
scroll to position [239, 0]
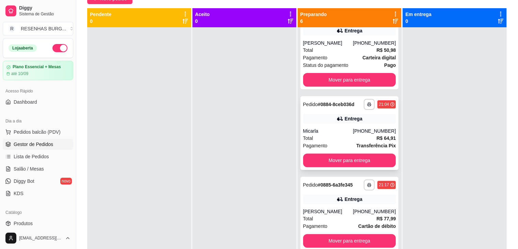
click at [338, 118] on icon at bounding box center [340, 118] width 7 height 7
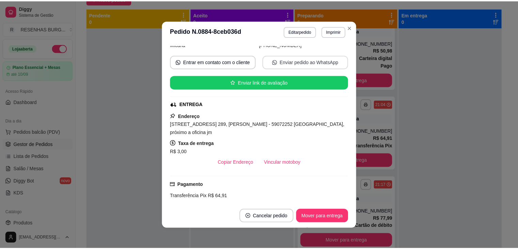
scroll to position [102, 0]
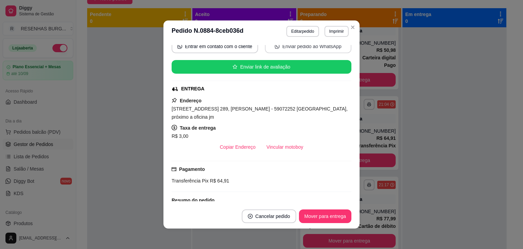
click at [289, 143] on button "Vincular motoboy" at bounding box center [285, 147] width 48 height 14
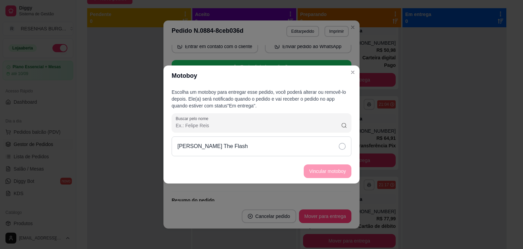
click at [340, 153] on div "[PERSON_NAME] The Flash" at bounding box center [262, 146] width 180 height 20
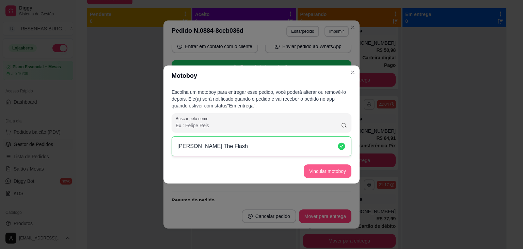
click at [338, 170] on button "Vincular motoboy" at bounding box center [328, 171] width 48 height 14
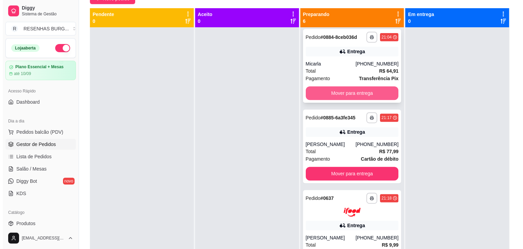
scroll to position [307, 0]
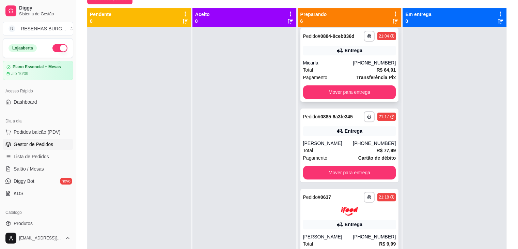
click at [336, 152] on div "Total R$ 77,99" at bounding box center [349, 150] width 93 height 7
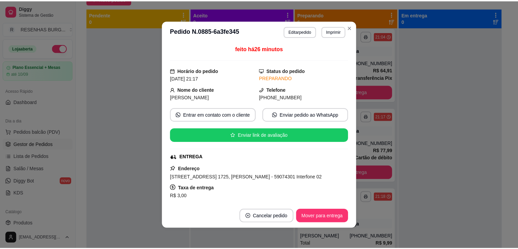
scroll to position [68, 0]
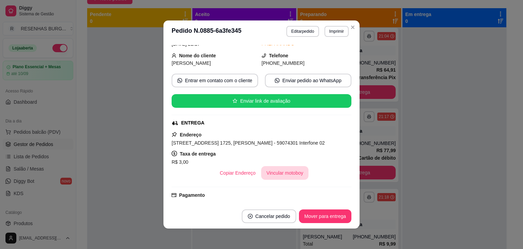
click at [288, 172] on button "Vincular motoboy" at bounding box center [285, 173] width 48 height 14
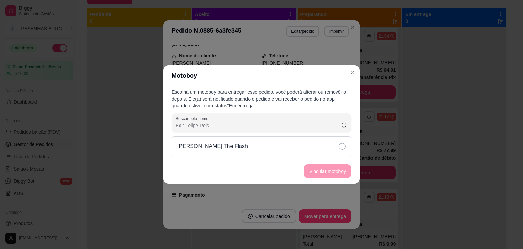
click at [328, 144] on div "[PERSON_NAME] The Flash" at bounding box center [262, 146] width 180 height 20
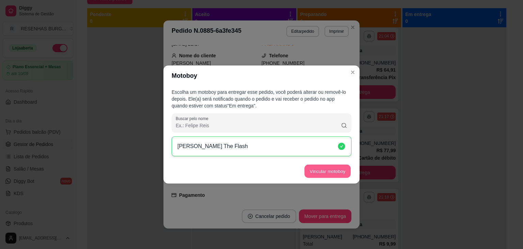
click at [335, 178] on footer "Vincular motoboy" at bounding box center [262, 171] width 196 height 25
click at [337, 165] on button "Vincular motoboy" at bounding box center [328, 171] width 46 height 13
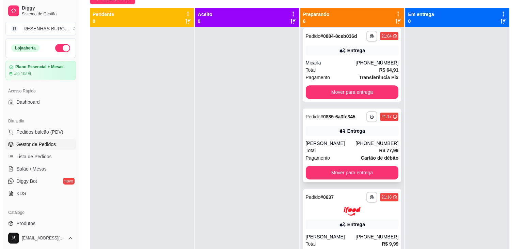
scroll to position [323, 0]
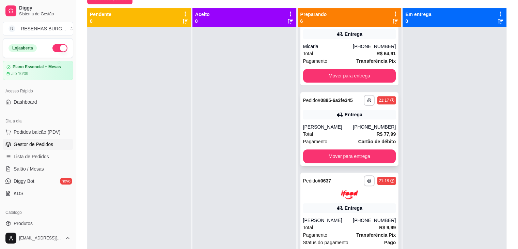
click at [332, 128] on div "[PERSON_NAME]" at bounding box center [328, 126] width 50 height 7
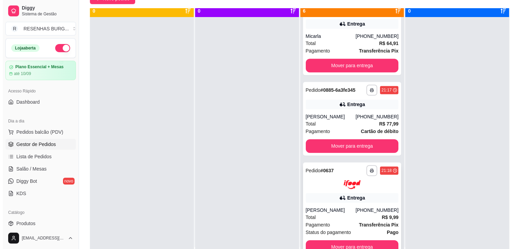
scroll to position [19, 0]
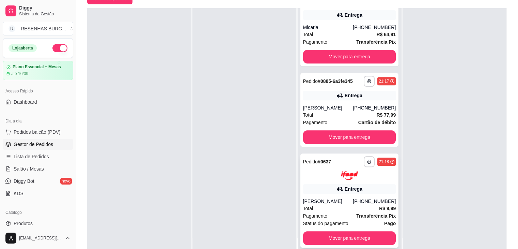
click at [327, 194] on div "**********" at bounding box center [350, 200] width 98 height 94
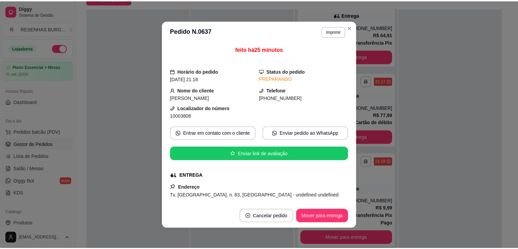
scroll to position [102, 0]
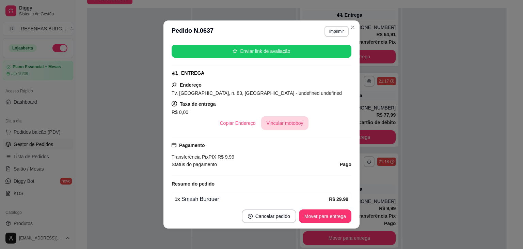
click at [286, 119] on button "Vincular motoboy" at bounding box center [285, 123] width 48 height 14
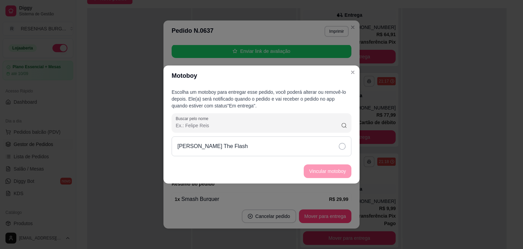
click at [334, 144] on div "[PERSON_NAME] The Flash" at bounding box center [262, 146] width 180 height 20
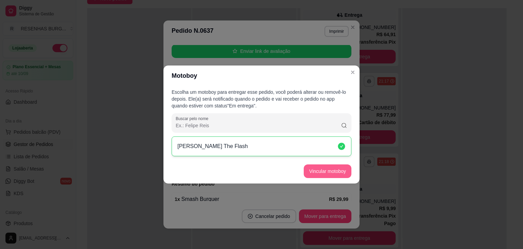
click at [339, 170] on button "Vincular motoboy" at bounding box center [328, 171] width 48 height 14
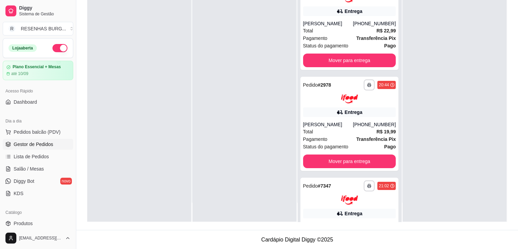
scroll to position [0, 0]
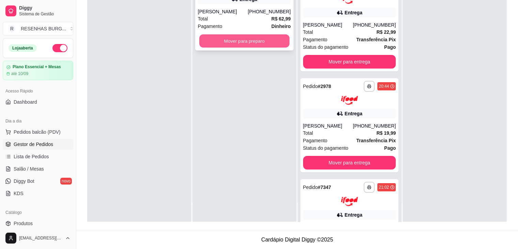
click at [248, 40] on button "Mover para preparo" at bounding box center [244, 40] width 90 height 13
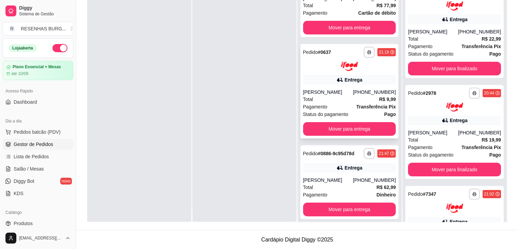
scroll to position [19, 0]
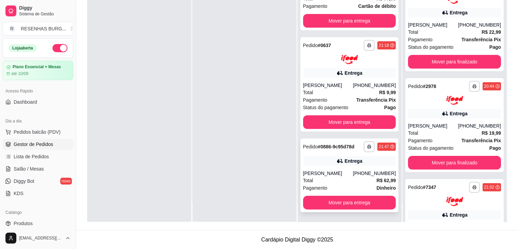
click at [339, 178] on div "Total R$ 62,99" at bounding box center [349, 180] width 93 height 7
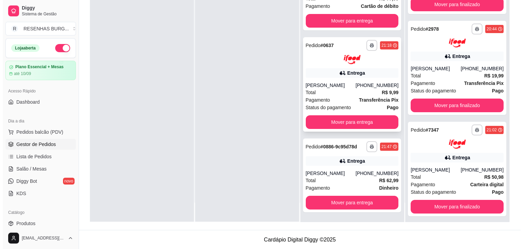
scroll to position [61, 0]
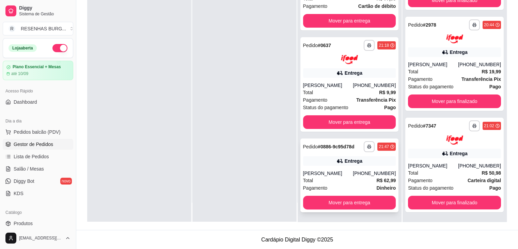
click at [345, 171] on div "[PERSON_NAME]" at bounding box center [328, 173] width 50 height 7
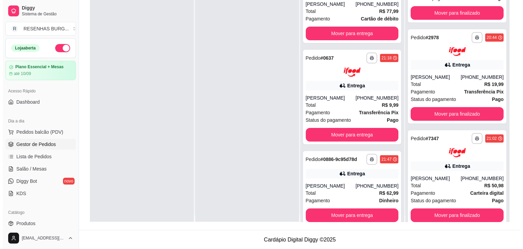
scroll to position [0, 0]
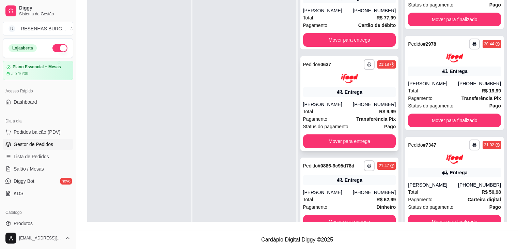
click at [354, 108] on div "Total R$ 9,99" at bounding box center [349, 111] width 93 height 7
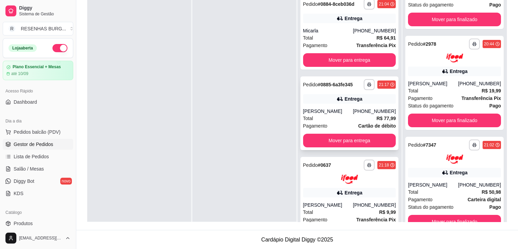
click at [342, 111] on div "[PERSON_NAME]" at bounding box center [328, 111] width 50 height 7
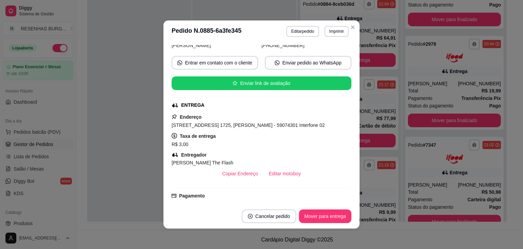
scroll to position [31, 0]
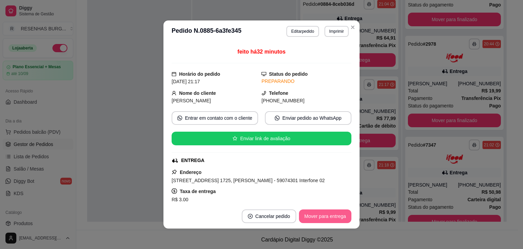
click at [330, 216] on button "Mover para entrega" at bounding box center [325, 216] width 52 height 14
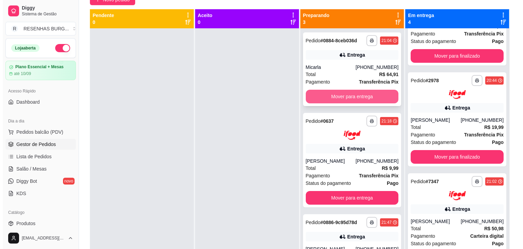
scroll to position [1, 0]
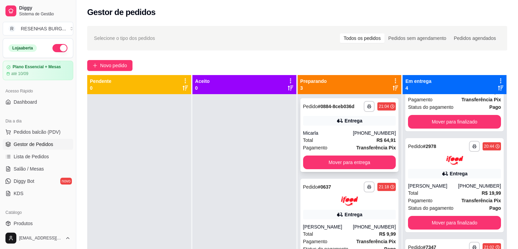
click at [346, 137] on div "Total R$ 64,91" at bounding box center [349, 139] width 93 height 7
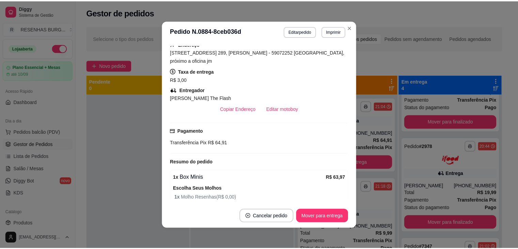
scroll to position [170, 0]
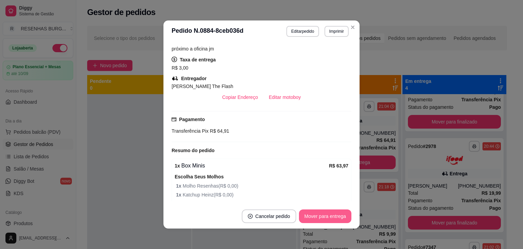
click at [325, 214] on button "Mover para entrega" at bounding box center [325, 216] width 52 height 14
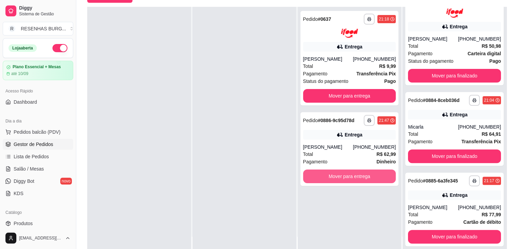
scroll to position [0, 0]
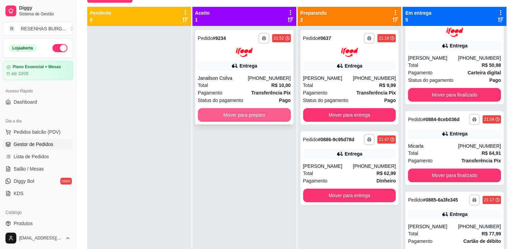
click at [225, 115] on button "Mover para preparo" at bounding box center [244, 115] width 93 height 14
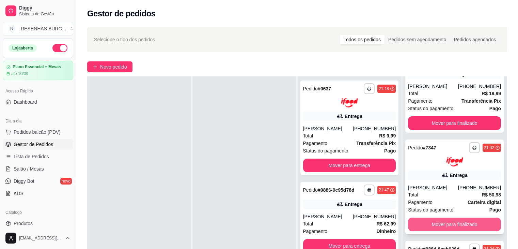
scroll to position [86, 0]
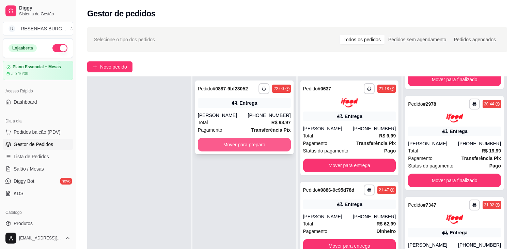
click at [229, 148] on button "Mover para preparo" at bounding box center [244, 145] width 93 height 14
click at [229, 148] on div "Mover para preparo" at bounding box center [244, 145] width 93 height 14
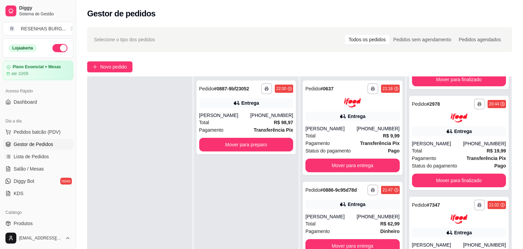
click at [352, 28] on div "Selecione o tipo dos pedidos Todos os pedidos Pedidos sem agendamento Pedidos a…" at bounding box center [299, 39] width 425 height 25
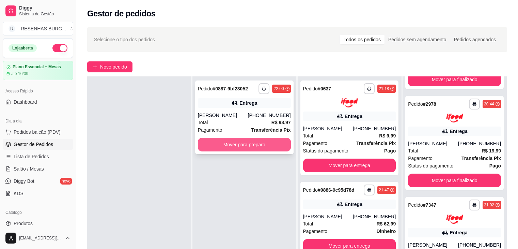
click at [263, 142] on button "Mover para preparo" at bounding box center [244, 145] width 93 height 14
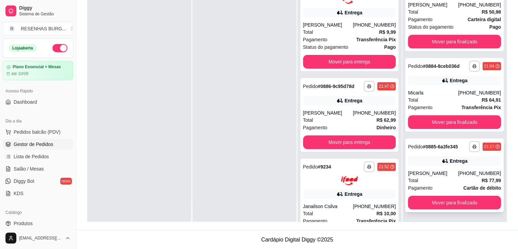
scroll to position [0, 0]
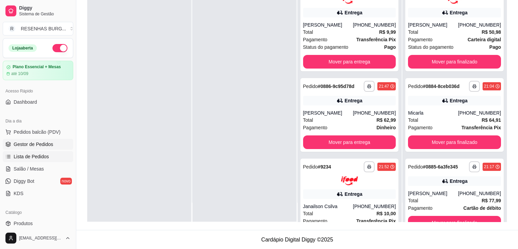
click at [30, 155] on span "Lista de Pedidos" at bounding box center [31, 156] width 35 height 7
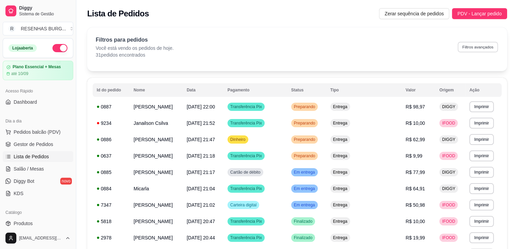
click at [472, 46] on button "Filtros avançados" at bounding box center [478, 47] width 40 height 11
select select "0"
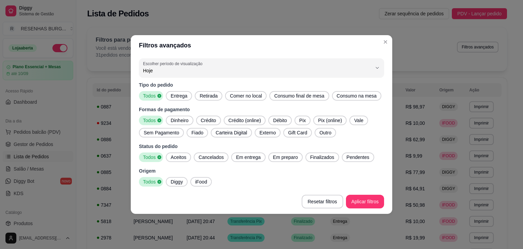
click at [179, 96] on span "Entrega" at bounding box center [179, 95] width 22 height 7
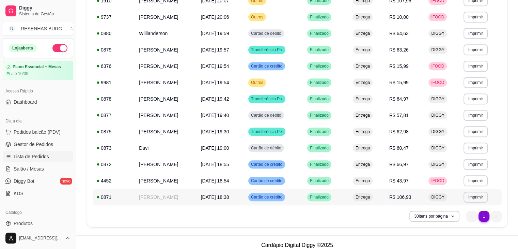
scroll to position [324, 0]
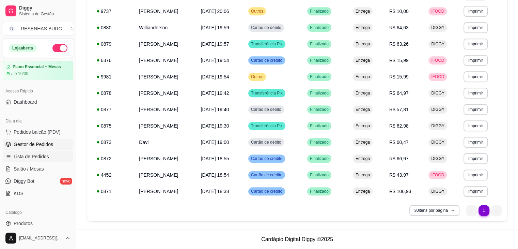
click at [47, 143] on span "Gestor de Pedidos" at bounding box center [34, 144] width 40 height 7
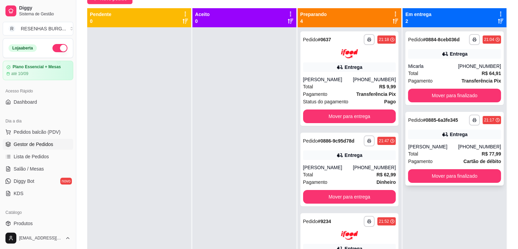
click at [436, 149] on div "[PERSON_NAME]" at bounding box center [433, 146] width 50 height 7
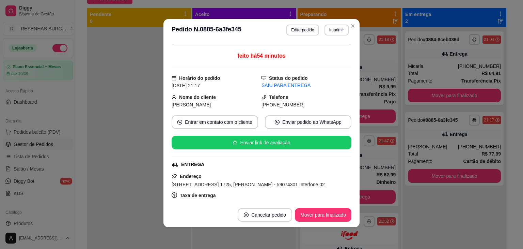
scroll to position [68, 0]
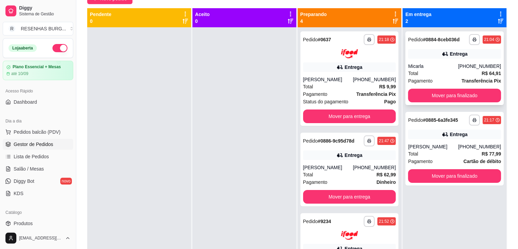
click at [430, 59] on div "**********" at bounding box center [455, 68] width 98 height 74
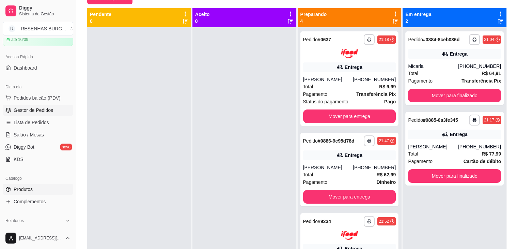
click at [34, 185] on link "Produtos" at bounding box center [38, 189] width 71 height 11
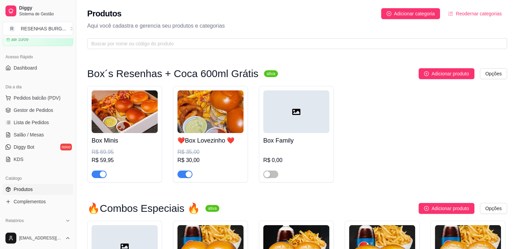
click at [214, 111] on img at bounding box center [211, 111] width 66 height 43
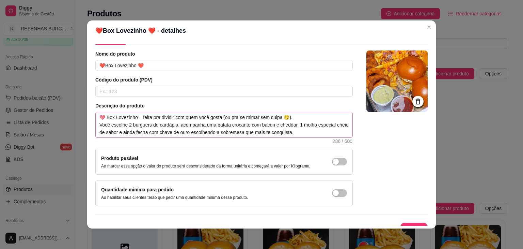
scroll to position [28, 0]
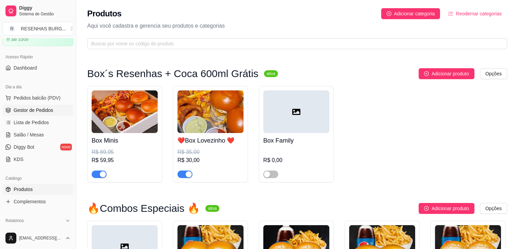
click at [45, 108] on span "Gestor de Pedidos" at bounding box center [34, 110] width 40 height 7
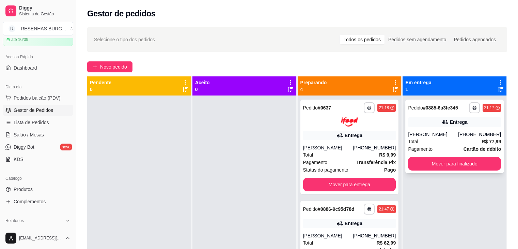
click at [452, 118] on div "Entrega" at bounding box center [454, 122] width 93 height 10
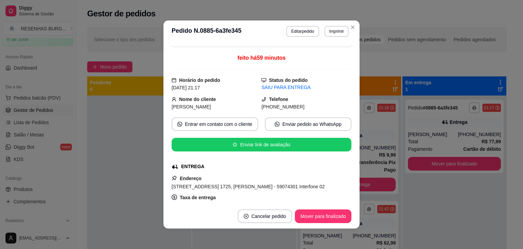
scroll to position [68, 0]
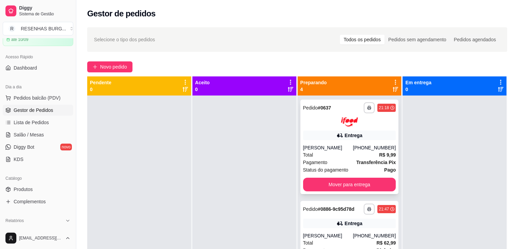
click at [360, 143] on div "**********" at bounding box center [350, 147] width 98 height 94
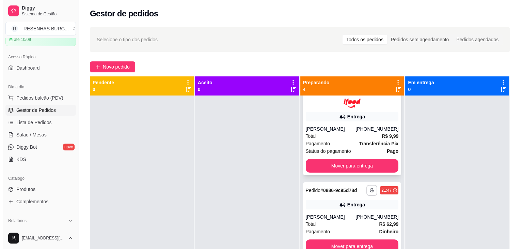
scroll to position [0, 0]
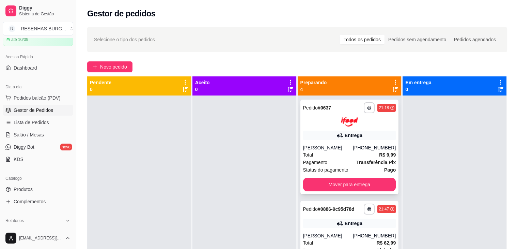
click at [346, 164] on div "Pagamento Transferência Pix" at bounding box center [349, 161] width 93 height 7
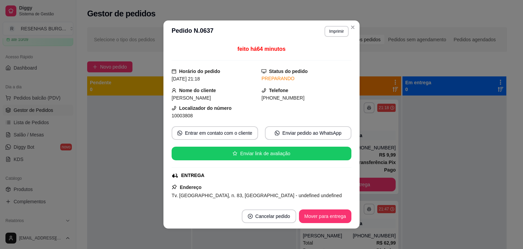
scroll to position [68, 0]
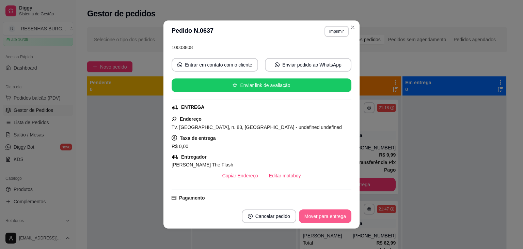
click at [325, 217] on button "Mover para entrega" at bounding box center [325, 216] width 52 height 14
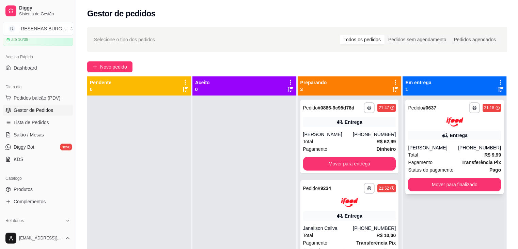
click at [448, 150] on div "[PERSON_NAME]" at bounding box center [433, 147] width 50 height 7
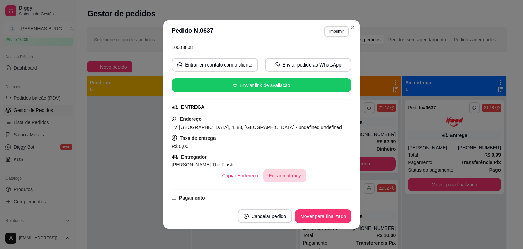
click at [284, 180] on button "Editar motoboy" at bounding box center [284, 176] width 43 height 14
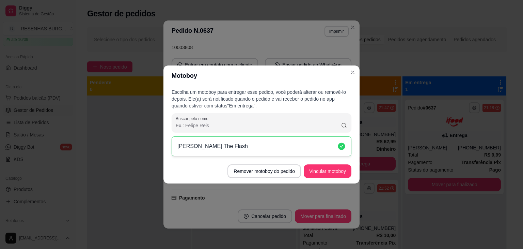
click at [342, 145] on icon at bounding box center [341, 146] width 7 height 7
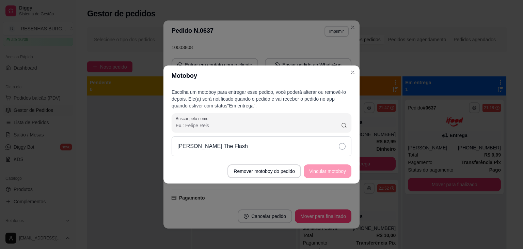
click at [338, 181] on footer "Remover motoboy do pedido Vincular motoboy" at bounding box center [262, 171] width 196 height 25
click at [338, 173] on footer "Remover motoboy do pedido Vincular motoboy" at bounding box center [262, 171] width 196 height 25
click at [250, 173] on button "Remover motoboy do pedido" at bounding box center [265, 171] width 74 height 14
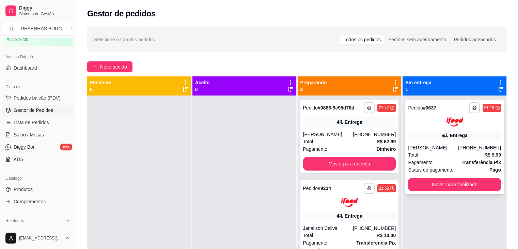
click at [446, 148] on div "[PERSON_NAME]" at bounding box center [433, 147] width 50 height 7
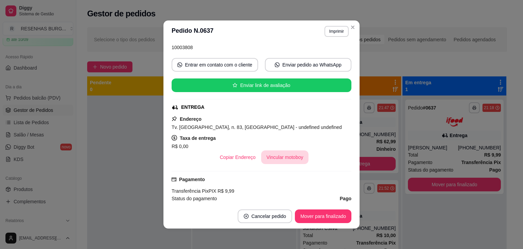
click at [284, 161] on button "Vincular motoboy" at bounding box center [285, 157] width 48 height 14
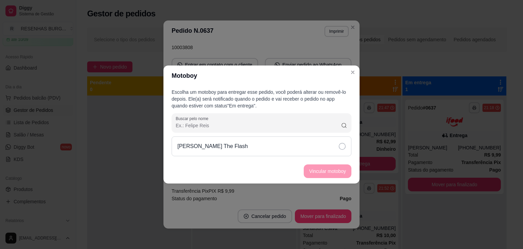
click at [333, 147] on div "[PERSON_NAME] The Flash" at bounding box center [262, 146] width 180 height 20
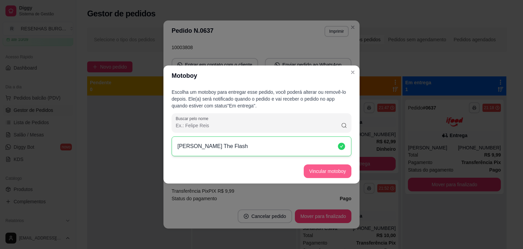
click at [338, 175] on button "Vincular motoboy" at bounding box center [328, 171] width 48 height 14
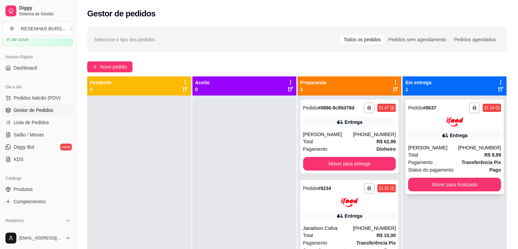
click at [458, 145] on div "[PERSON_NAME]" at bounding box center [433, 147] width 50 height 7
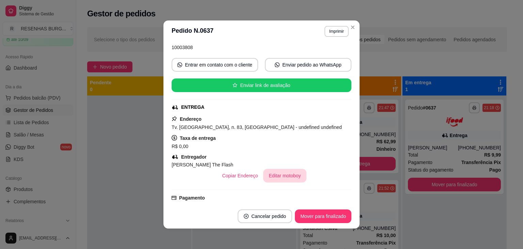
scroll to position [102, 0]
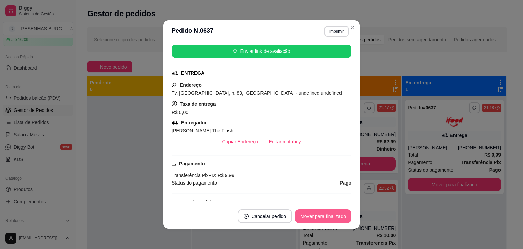
click at [314, 215] on button "Mover para finalizado" at bounding box center [323, 216] width 57 height 14
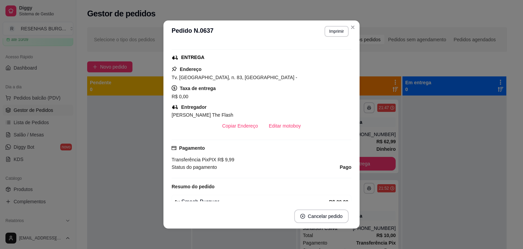
scroll to position [87, 0]
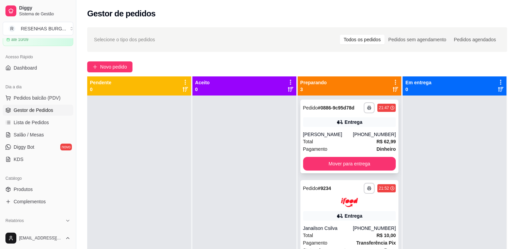
click at [335, 139] on div "Total R$ 62,99" at bounding box center [349, 141] width 93 height 7
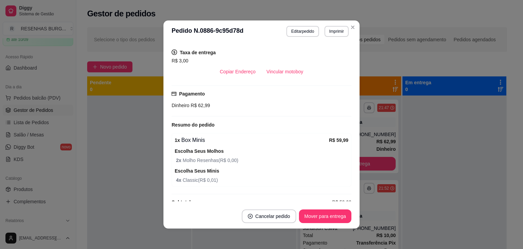
scroll to position [188, 0]
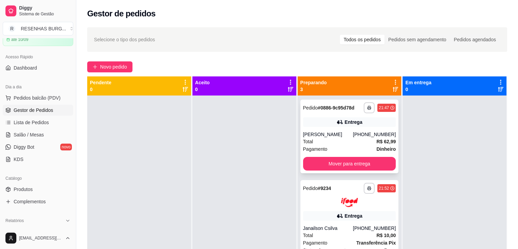
click at [338, 124] on div "Entrega" at bounding box center [349, 122] width 93 height 10
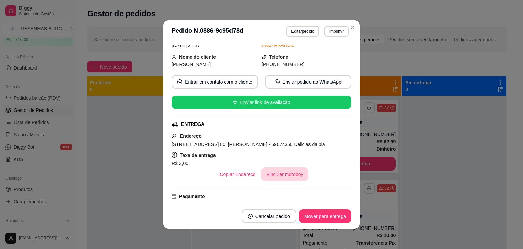
scroll to position [68, 0]
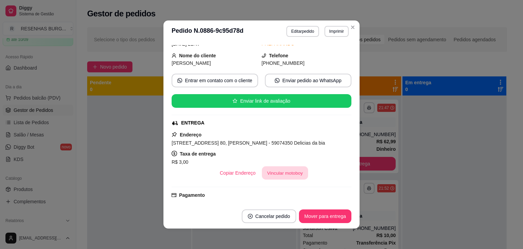
click at [283, 173] on button "Vincular motoboy" at bounding box center [285, 172] width 46 height 13
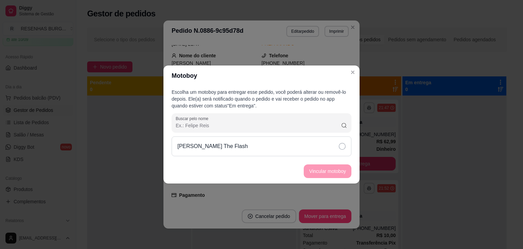
click at [319, 145] on div "[PERSON_NAME] The Flash" at bounding box center [262, 146] width 180 height 20
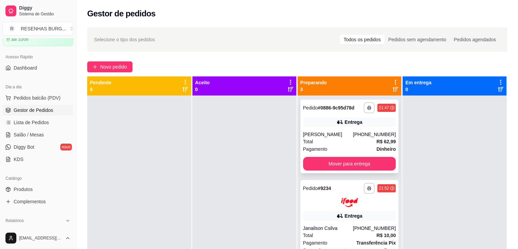
click at [333, 142] on div "Total R$ 62,99" at bounding box center [349, 141] width 93 height 7
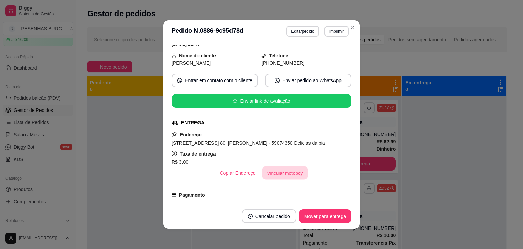
click at [275, 169] on button "Vincular motoboy" at bounding box center [285, 172] width 46 height 13
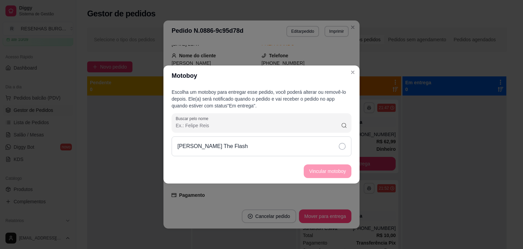
click at [330, 153] on div "[PERSON_NAME] The Flash" at bounding box center [262, 146] width 180 height 20
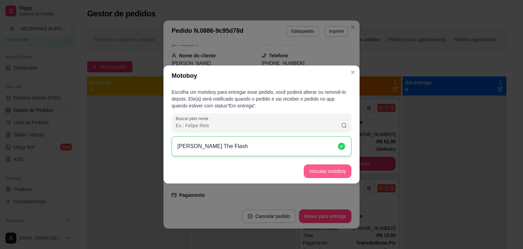
click at [339, 166] on button "Vincular motoboy" at bounding box center [328, 171] width 48 height 14
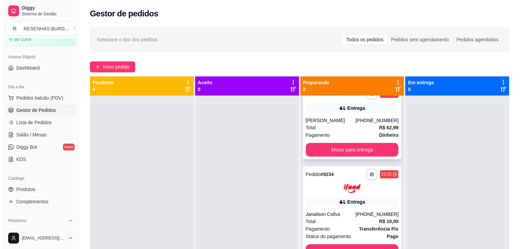
scroll to position [20, 0]
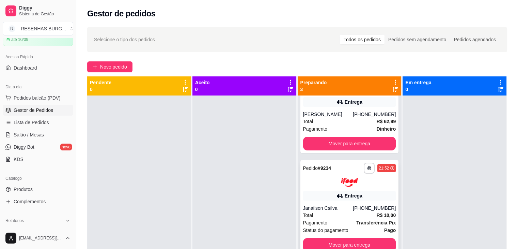
click at [338, 201] on div "**********" at bounding box center [350, 207] width 98 height 94
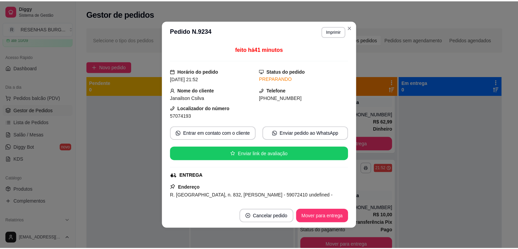
scroll to position [68, 0]
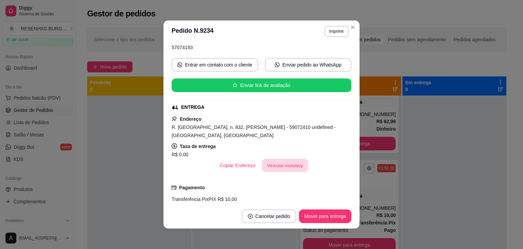
click at [278, 162] on button "Vincular motoboy" at bounding box center [285, 165] width 46 height 13
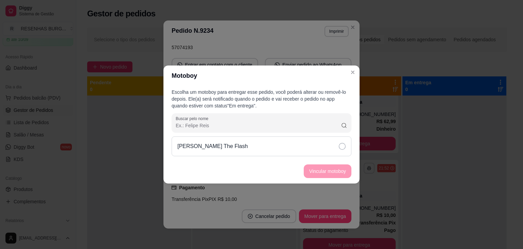
click at [338, 145] on div "[PERSON_NAME] The Flash" at bounding box center [262, 146] width 180 height 20
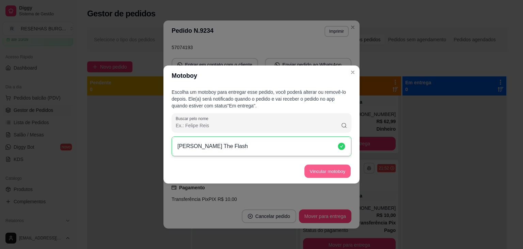
click at [338, 168] on button "Vincular motoboy" at bounding box center [328, 171] width 46 height 13
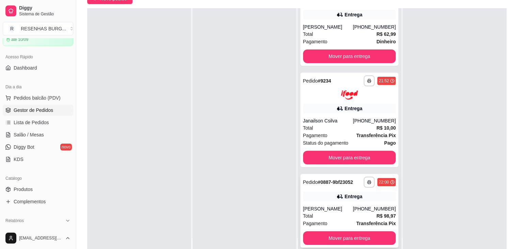
click at [335, 203] on div "**********" at bounding box center [350, 211] width 98 height 74
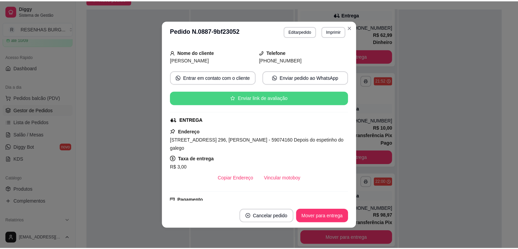
scroll to position [102, 0]
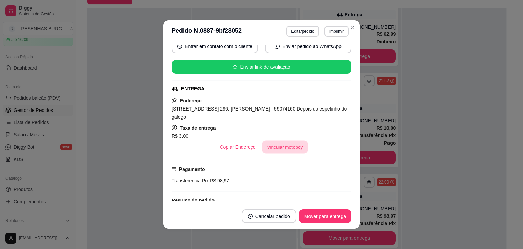
click at [298, 148] on button "Vincular motoboy" at bounding box center [285, 146] width 46 height 13
click at [332, 142] on div "[PERSON_NAME] The Flash" at bounding box center [262, 146] width 180 height 20
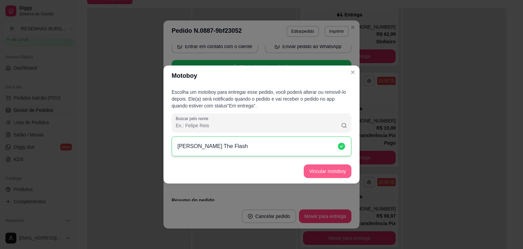
click at [334, 176] on button "Vincular motoboy" at bounding box center [328, 171] width 48 height 14
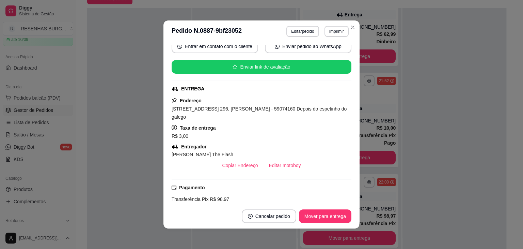
click at [354, 22] on header "**********" at bounding box center [262, 31] width 196 height 22
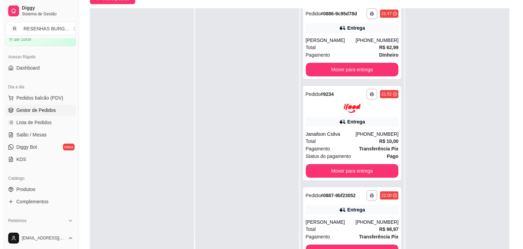
scroll to position [0, 0]
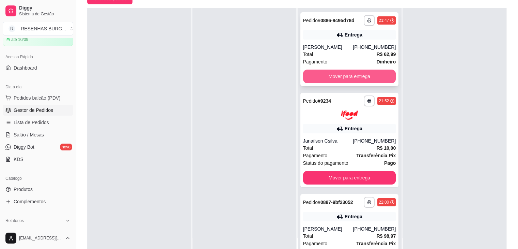
click at [354, 76] on button "Mover para entrega" at bounding box center [349, 77] width 93 height 14
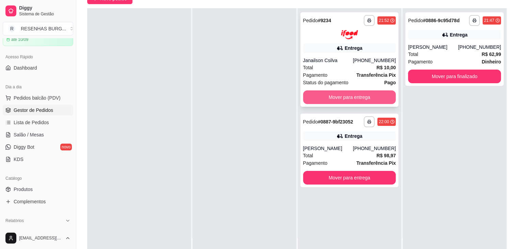
click at [353, 96] on button "Mover para entrega" at bounding box center [349, 97] width 93 height 14
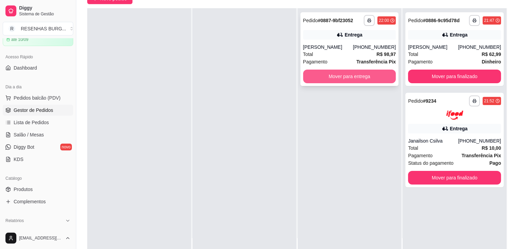
click at [358, 78] on button "Mover para entrega" at bounding box center [349, 77] width 93 height 14
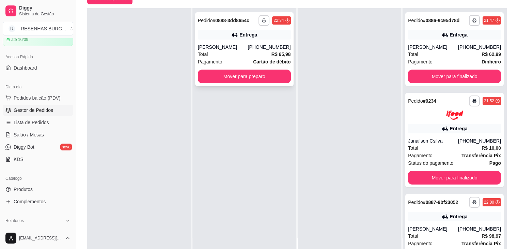
click at [248, 50] on div "Total R$ 65,98" at bounding box center [244, 53] width 93 height 7
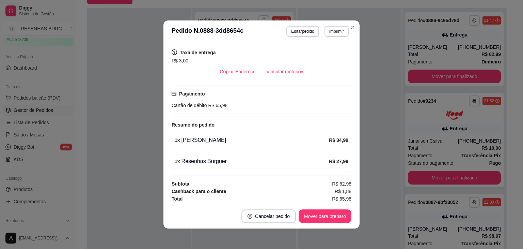
scroll to position [178, 0]
click at [324, 217] on button "Mover para preparo" at bounding box center [325, 216] width 51 height 13
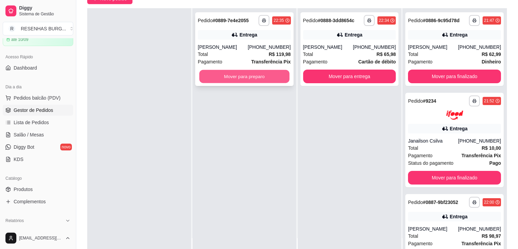
click at [226, 73] on button "Mover para preparo" at bounding box center [244, 76] width 90 height 13
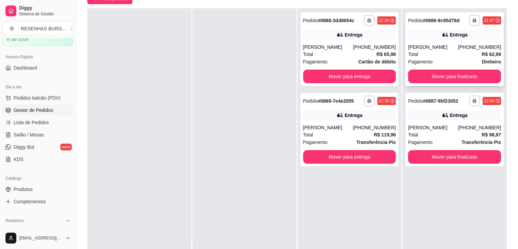
click at [442, 56] on div "Total R$ 62,99" at bounding box center [454, 53] width 93 height 7
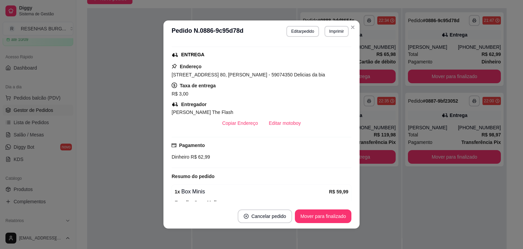
scroll to position [170, 0]
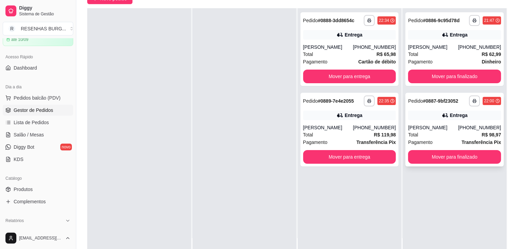
click at [420, 126] on div "[PERSON_NAME]" at bounding box center [433, 127] width 50 height 7
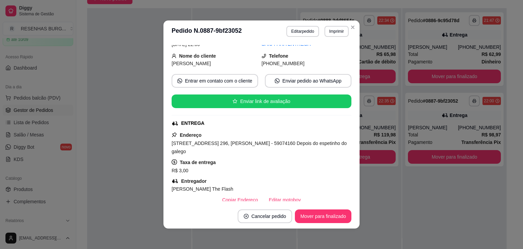
scroll to position [68, 0]
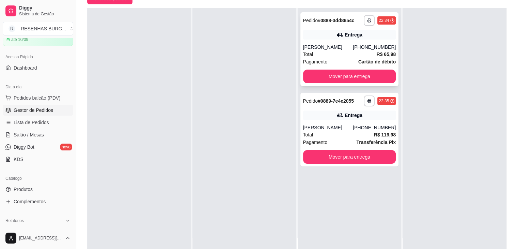
click at [353, 43] on div "**********" at bounding box center [350, 49] width 98 height 74
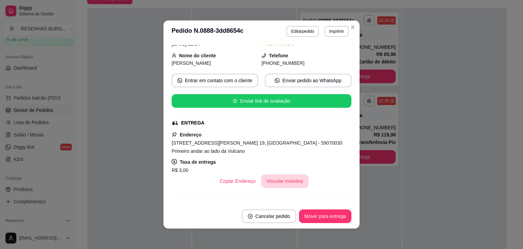
click at [288, 183] on button "Vincular motoboy" at bounding box center [285, 181] width 48 height 14
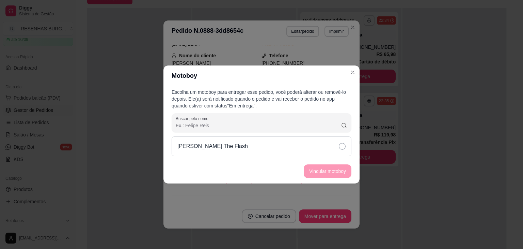
click at [343, 146] on icon at bounding box center [342, 146] width 7 height 7
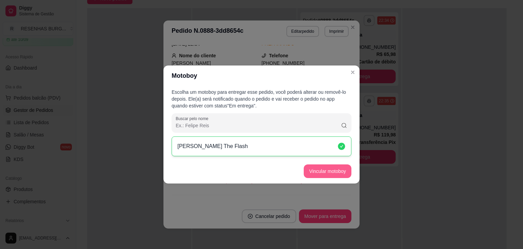
click at [338, 168] on button "Vincular motoboy" at bounding box center [328, 171] width 48 height 14
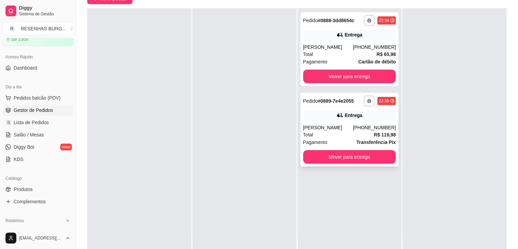
click at [334, 120] on div "**********" at bounding box center [350, 130] width 98 height 74
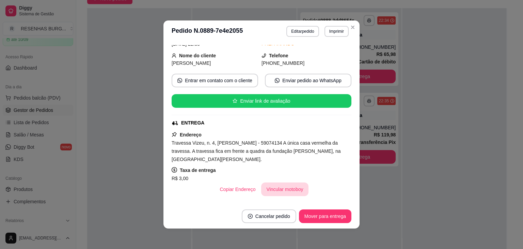
click at [295, 182] on button "Vincular motoboy" at bounding box center [285, 189] width 48 height 14
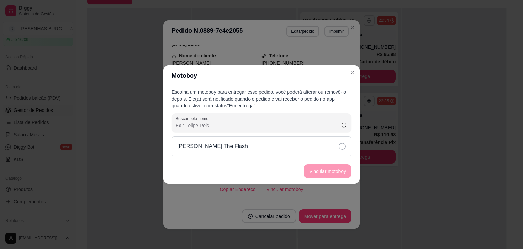
click at [331, 144] on div "[PERSON_NAME] The Flash" at bounding box center [262, 146] width 180 height 20
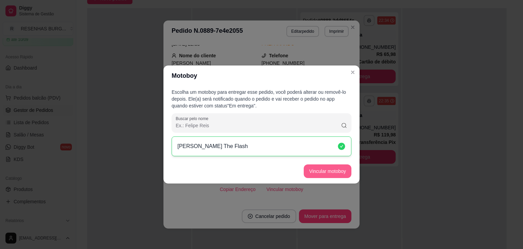
click at [332, 171] on button "Vincular motoboy" at bounding box center [328, 171] width 48 height 14
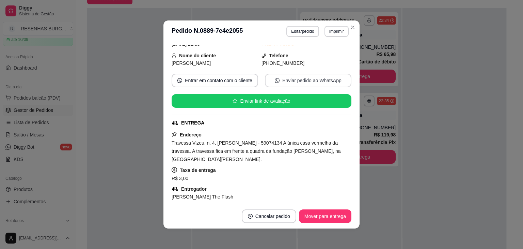
scroll to position [35, 0]
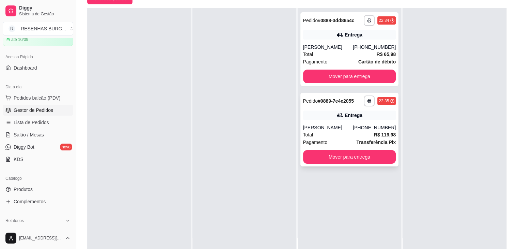
click at [331, 118] on div "Entrega" at bounding box center [349, 115] width 93 height 10
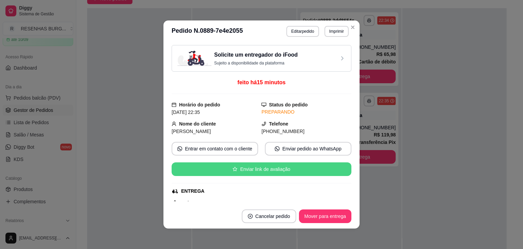
scroll to position [68, 0]
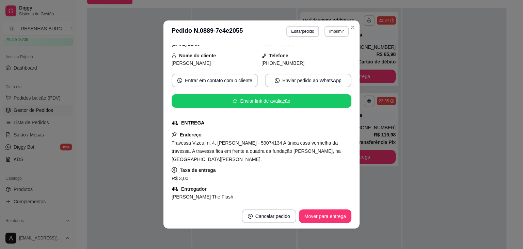
click at [275, 201] on button "Editar motoboy" at bounding box center [285, 207] width 42 height 13
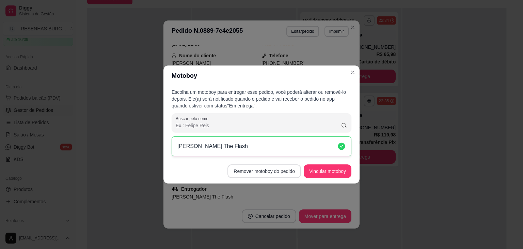
click at [269, 169] on button "Remover motoboy do pedido" at bounding box center [265, 171] width 74 height 14
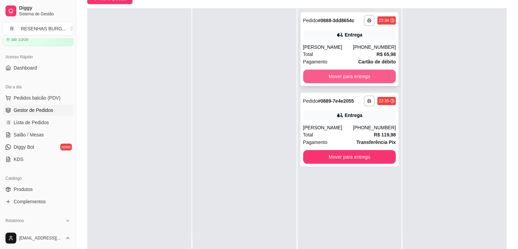
click at [333, 77] on button "Mover para entrega" at bounding box center [349, 77] width 93 height 14
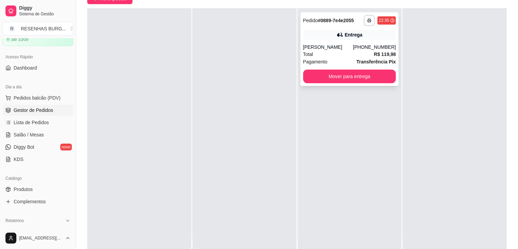
click at [352, 41] on div "**********" at bounding box center [350, 49] width 98 height 74
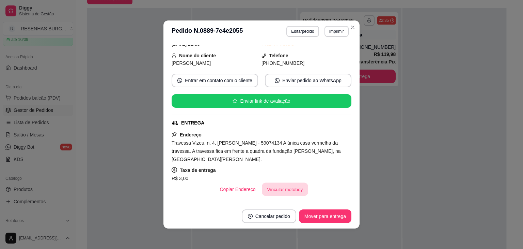
click at [282, 183] on button "Vincular motoboy" at bounding box center [285, 189] width 46 height 13
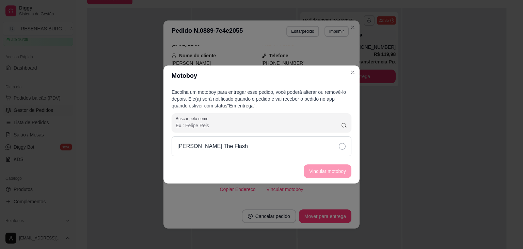
click at [325, 148] on div "[PERSON_NAME] The Flash" at bounding box center [262, 146] width 180 height 20
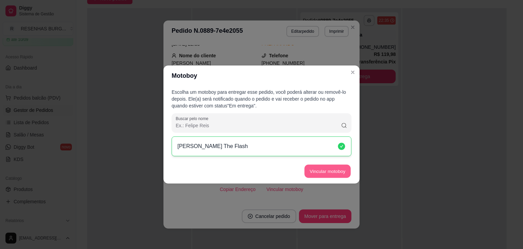
click at [333, 168] on button "Vincular motoboy" at bounding box center [328, 171] width 46 height 13
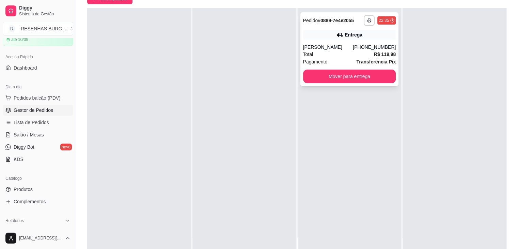
click at [353, 49] on div "[PERSON_NAME]" at bounding box center [328, 47] width 50 height 7
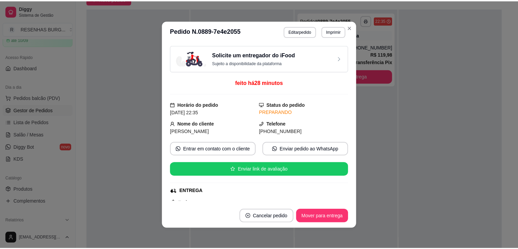
scroll to position [102, 0]
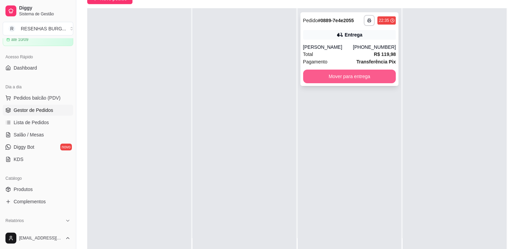
click at [367, 80] on button "Mover para entrega" at bounding box center [349, 77] width 93 height 14
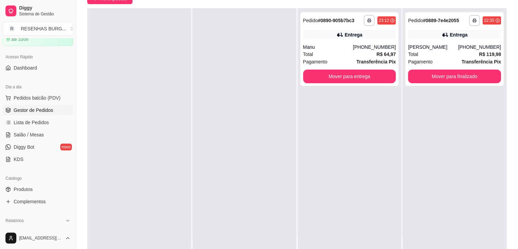
click at [258, 135] on div at bounding box center [245, 132] width 104 height 249
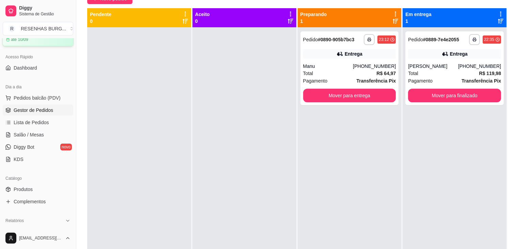
scroll to position [0, 0]
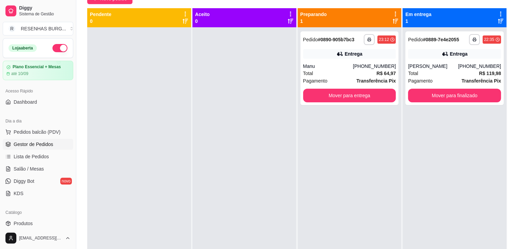
click at [57, 51] on button "button" at bounding box center [59, 48] width 15 height 8
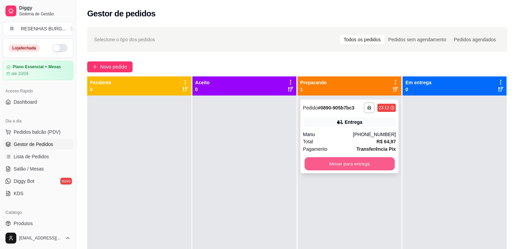
click at [351, 168] on button "Mover para entrega" at bounding box center [350, 163] width 90 height 13
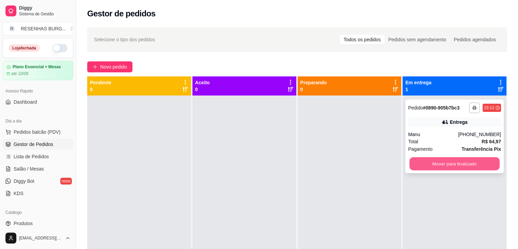
click at [448, 166] on button "Mover para finalizado" at bounding box center [455, 163] width 90 height 13
